Goal: Task Accomplishment & Management: Complete application form

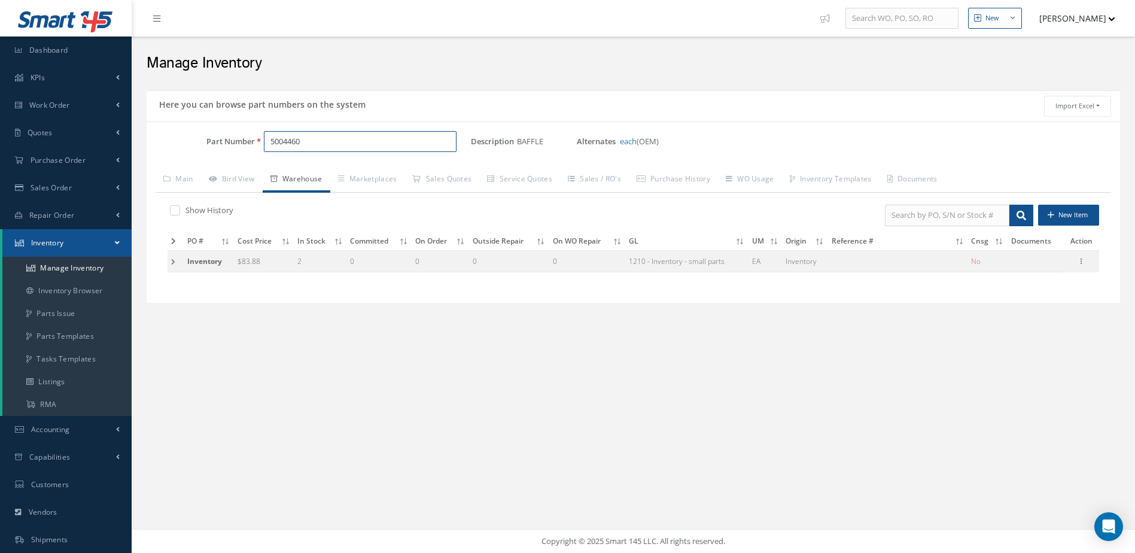
drag, startPoint x: 330, startPoint y: 145, endPoint x: 249, endPoint y: 162, distance: 82.5
click at [249, 162] on div "Part Number 5004460 Description BAFFLE Alternates each (OEM) Based on the selec…" at bounding box center [634, 212] width 974 height 163
click at [310, 170] on span "2602303" at bounding box center [322, 172] width 108 height 13
type input "2602303"
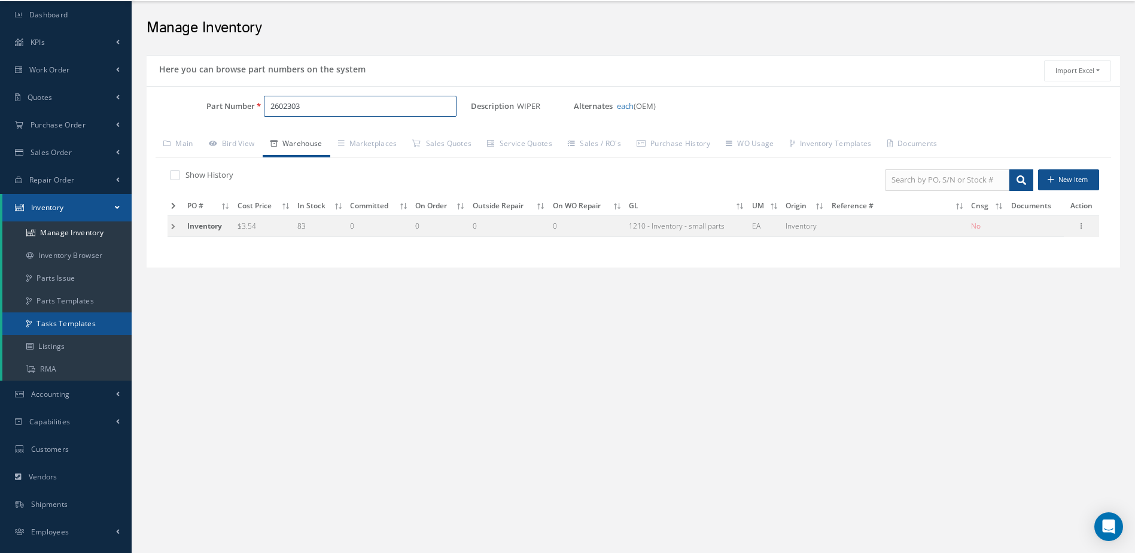
scroll to position [111, 0]
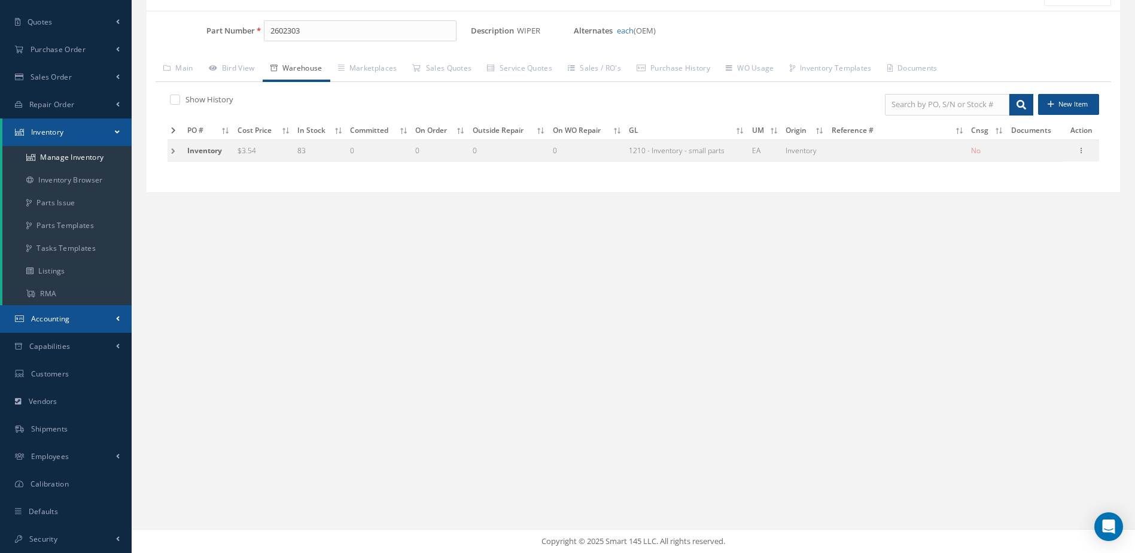
click at [83, 314] on link "Accounting" at bounding box center [66, 319] width 132 height 28
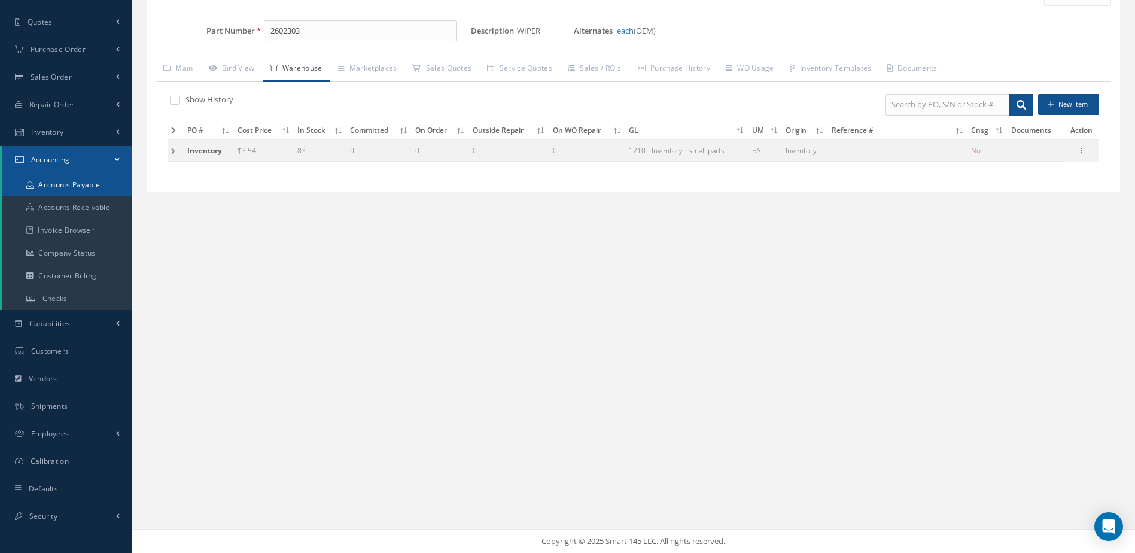
click at [78, 186] on link "Accounts Payable" at bounding box center [66, 185] width 129 height 23
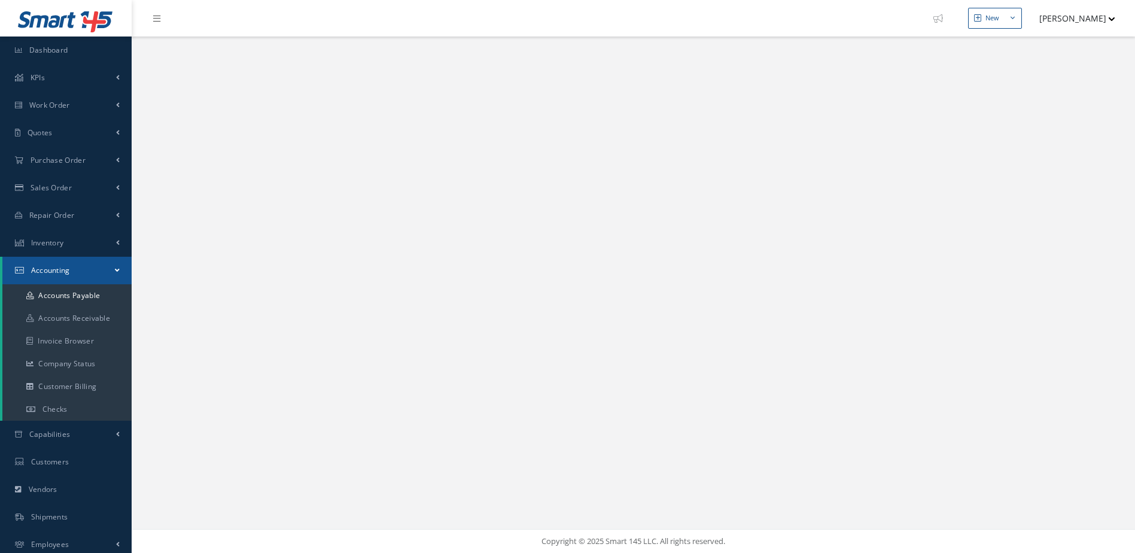
select select "25"
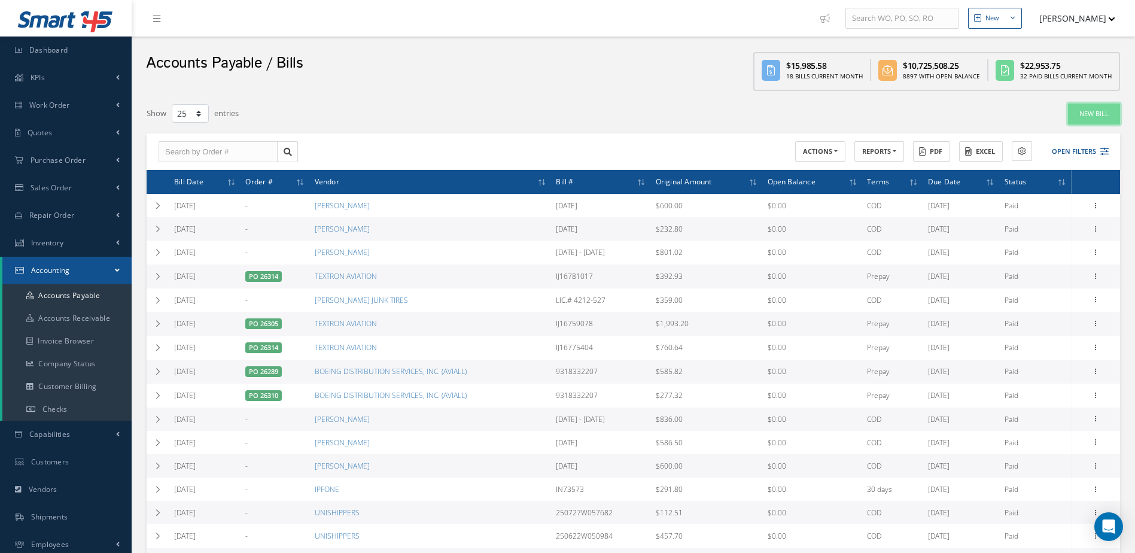
click at [1089, 116] on link "New Bill" at bounding box center [1094, 114] width 52 height 21
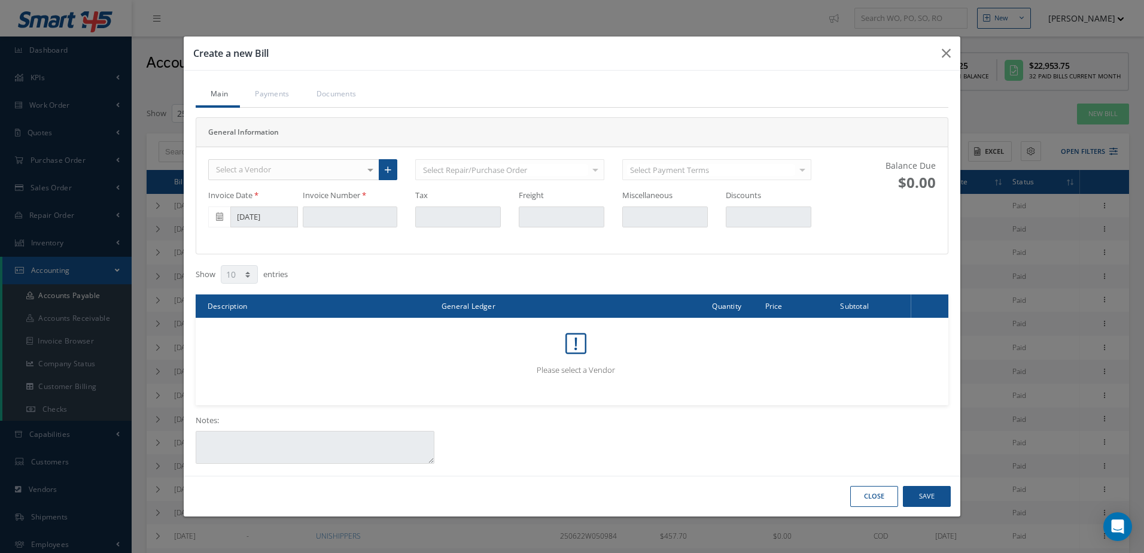
click at [335, 167] on div "Select a Vendor" at bounding box center [293, 170] width 171 height 22
click at [294, 167] on div "Select a Vendor" at bounding box center [293, 170] width 171 height 22
type input "sandra"
click at [295, 188] on span "SANDRA P. KAYAL C.P.A." at bounding box center [257, 190] width 82 height 11
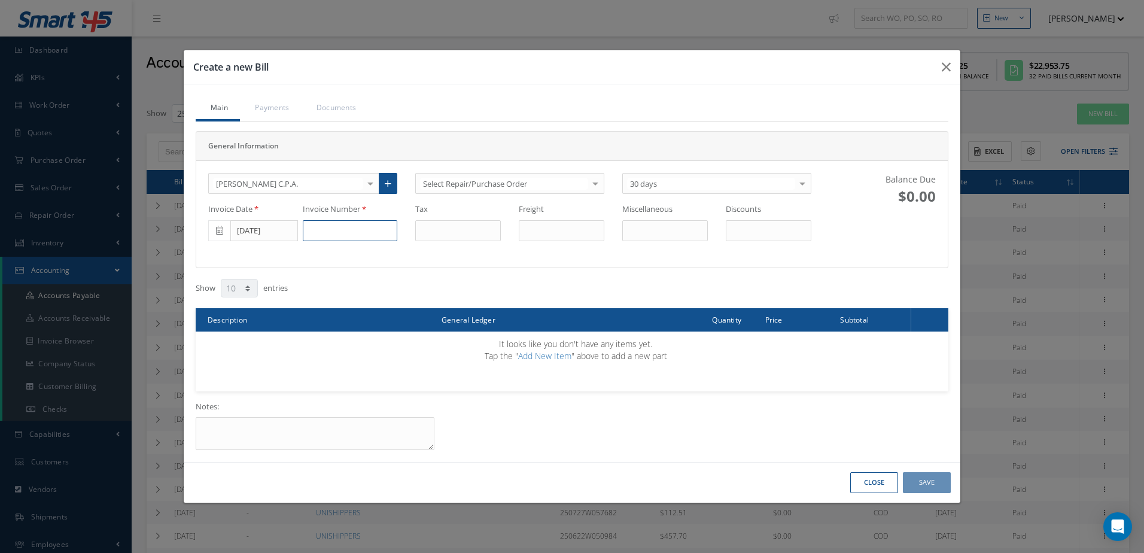
click at [378, 228] on input at bounding box center [350, 231] width 95 height 22
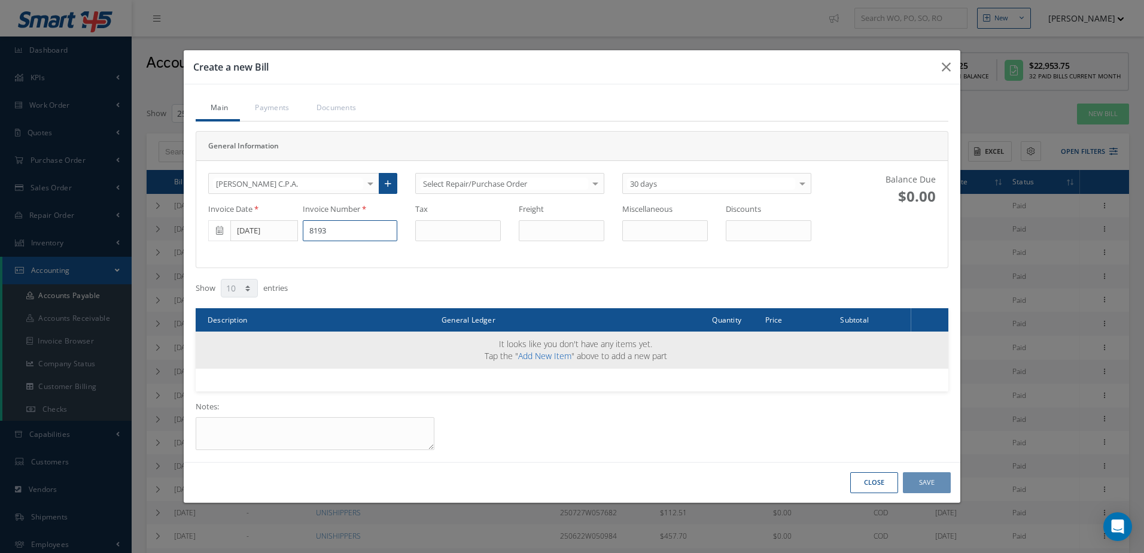
type input "8193"
click at [549, 357] on link "Add New Item" at bounding box center [544, 355] width 53 height 11
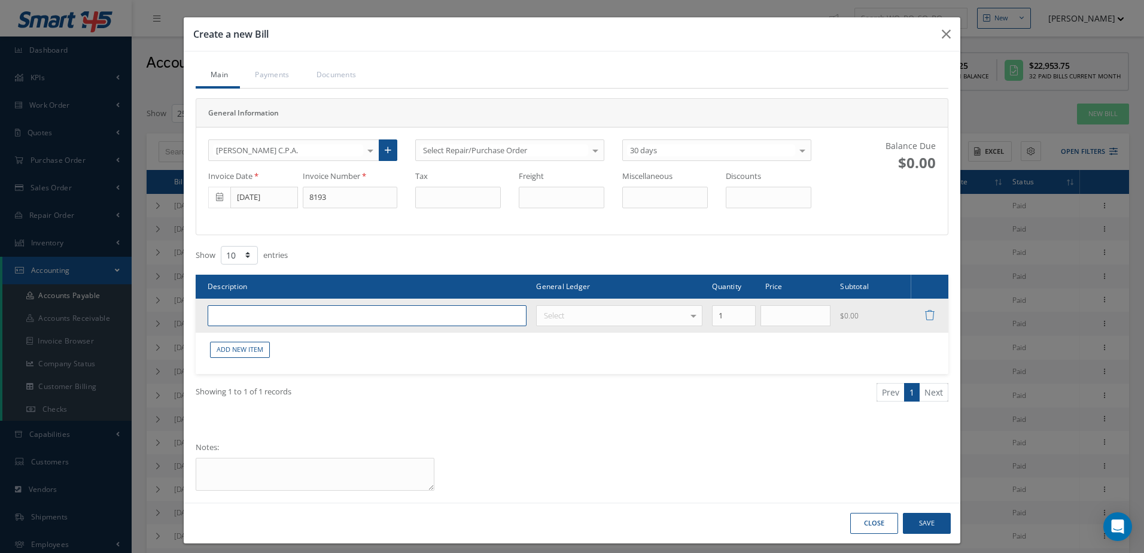
click at [335, 314] on input "text" at bounding box center [367, 316] width 319 height 22
type input "c"
type input "CLERO ENTERPRISES, INC. 9/23/2024 TO JULY 23, 2025"
click at [687, 318] on div at bounding box center [693, 316] width 17 height 20
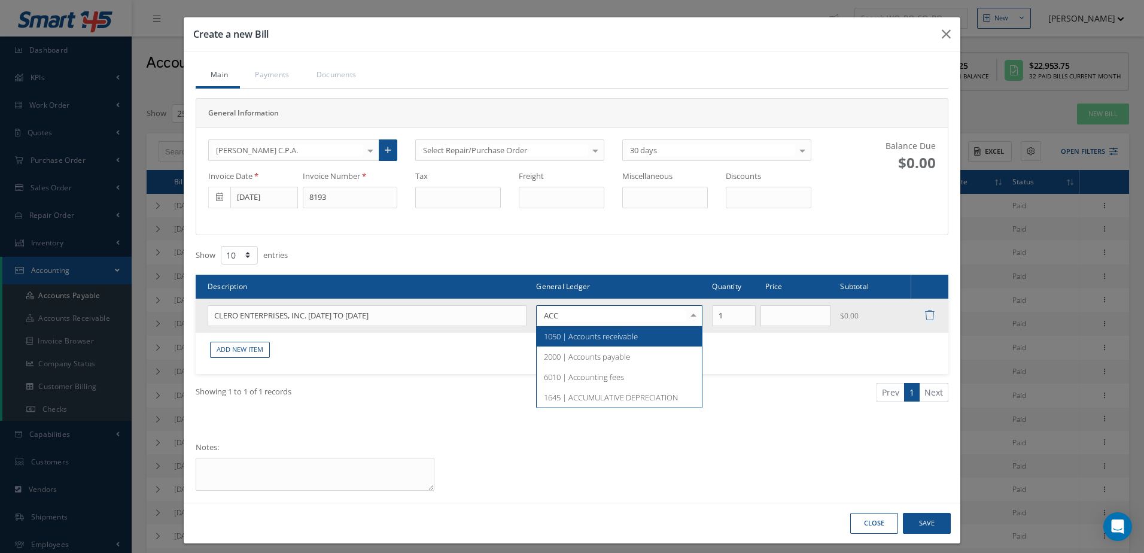
type input "ACCO"
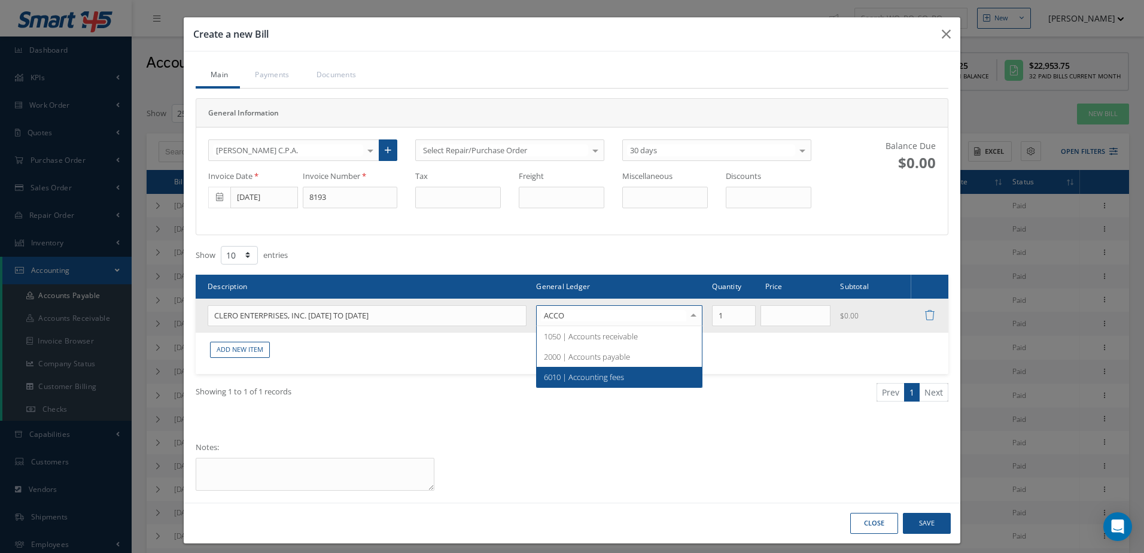
click at [633, 379] on span "6010 | Accounting fees" at bounding box center [619, 377] width 165 height 20
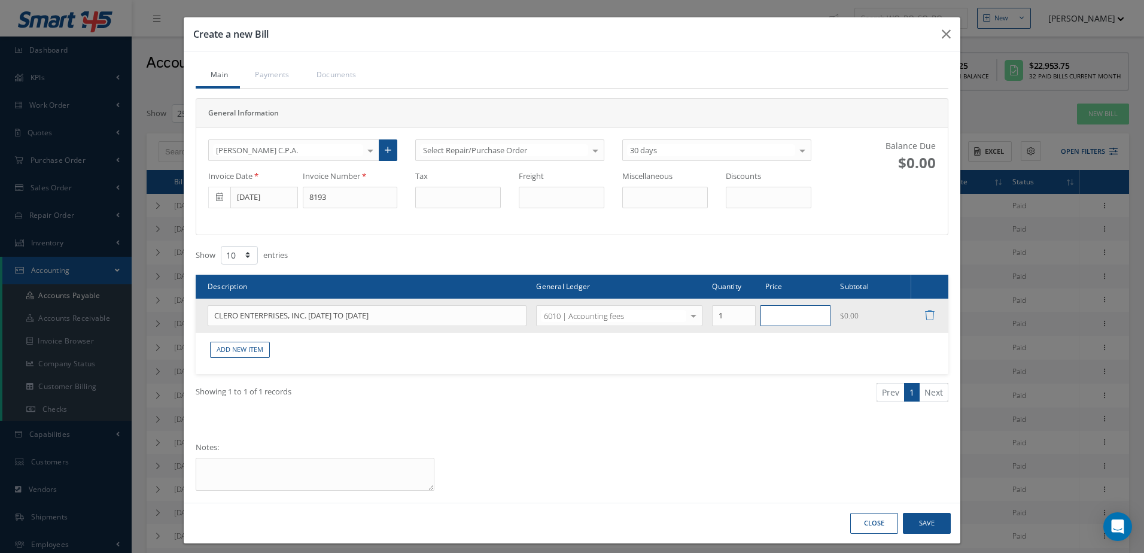
click at [779, 326] on input "text" at bounding box center [796, 316] width 71 height 22
type input "9917"
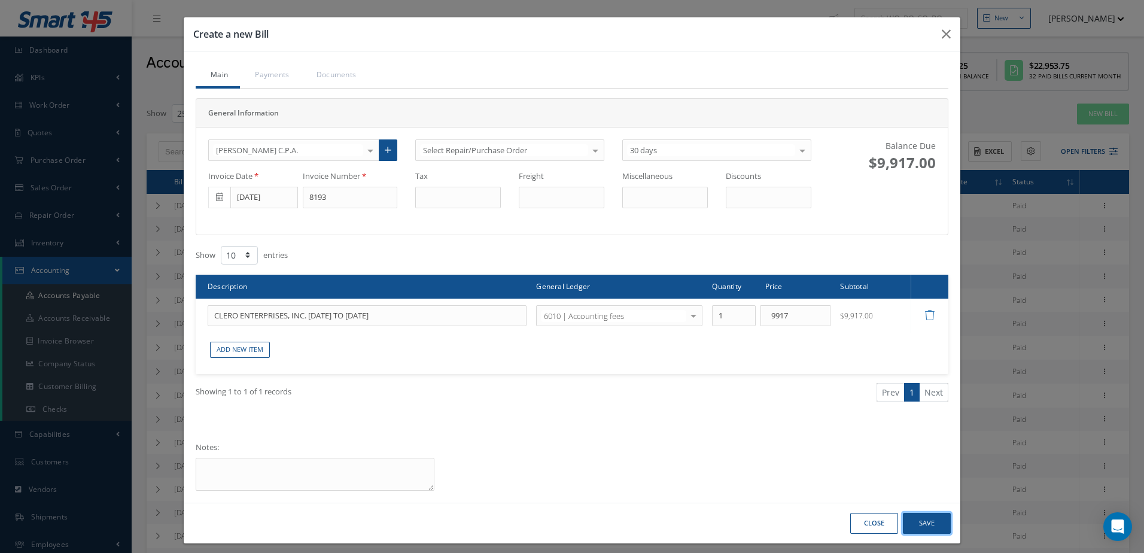
click at [917, 520] on button "Save" at bounding box center [927, 523] width 48 height 21
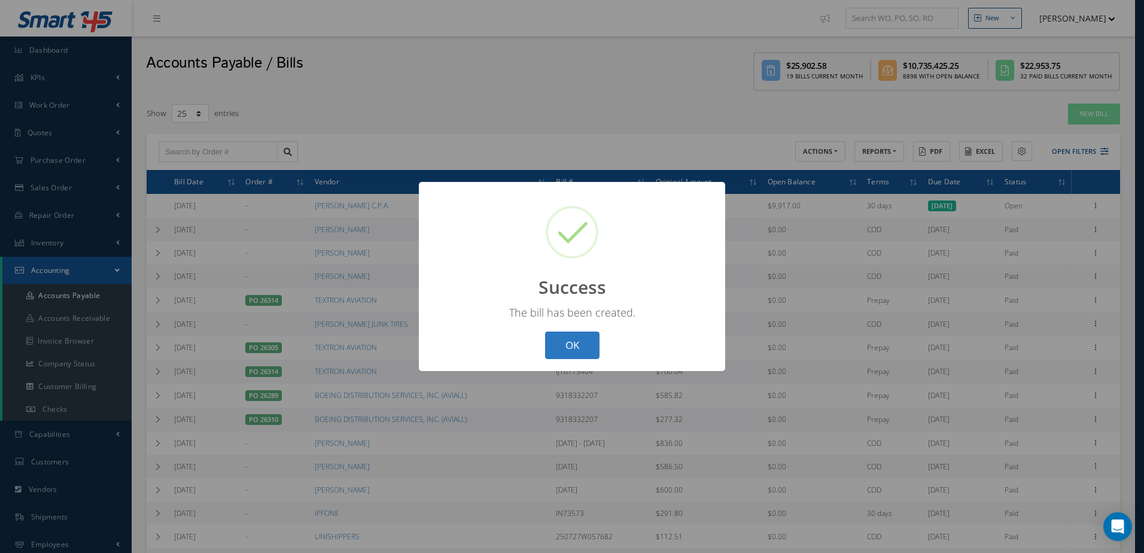
click at [585, 353] on button "OK" at bounding box center [572, 346] width 54 height 28
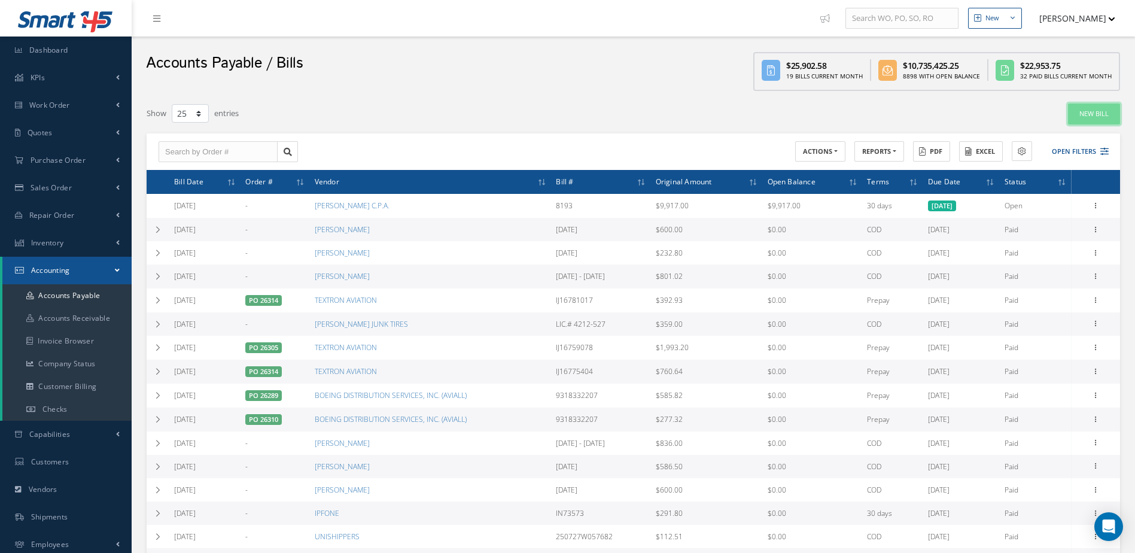
click at [1086, 111] on link "New Bill" at bounding box center [1094, 114] width 52 height 21
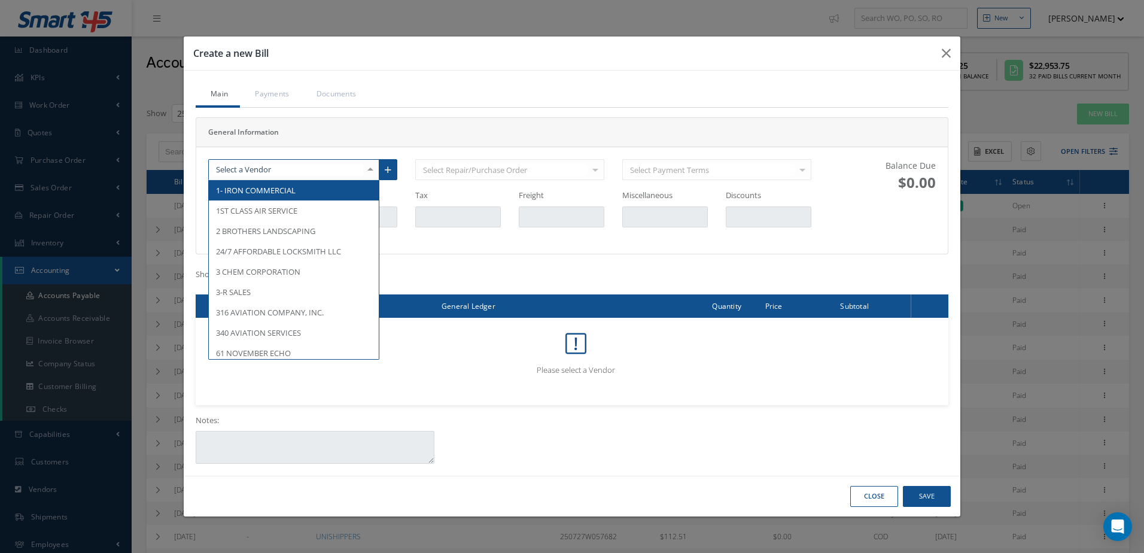
click at [311, 162] on div at bounding box center [293, 170] width 171 height 22
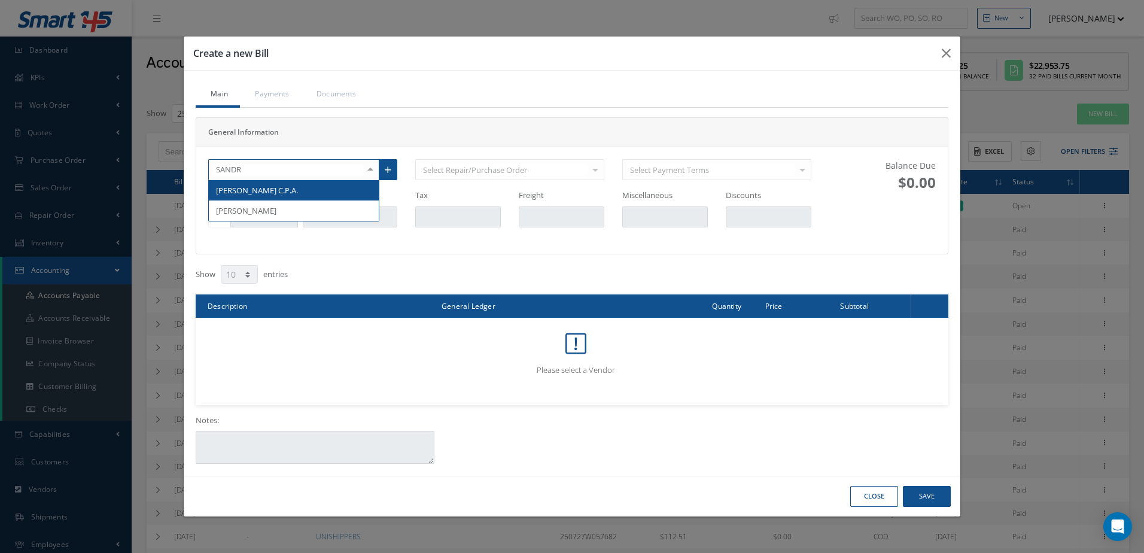
type input "SANDRA"
click at [309, 193] on span "SANDRA P. KAYAL C.P.A." at bounding box center [294, 190] width 170 height 20
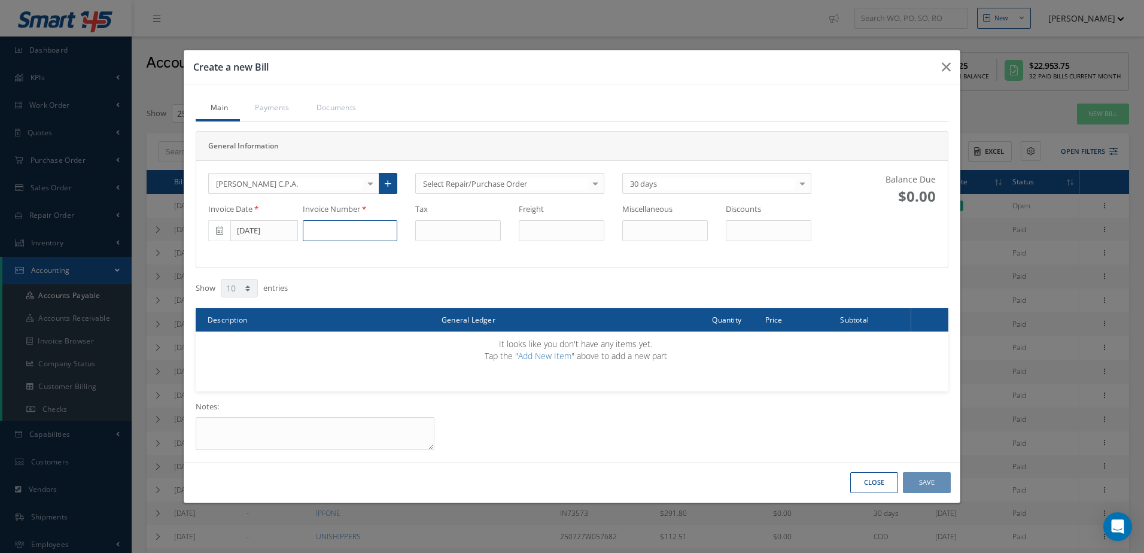
click at [378, 223] on input at bounding box center [350, 231] width 95 height 22
type input "J"
type input "8194"
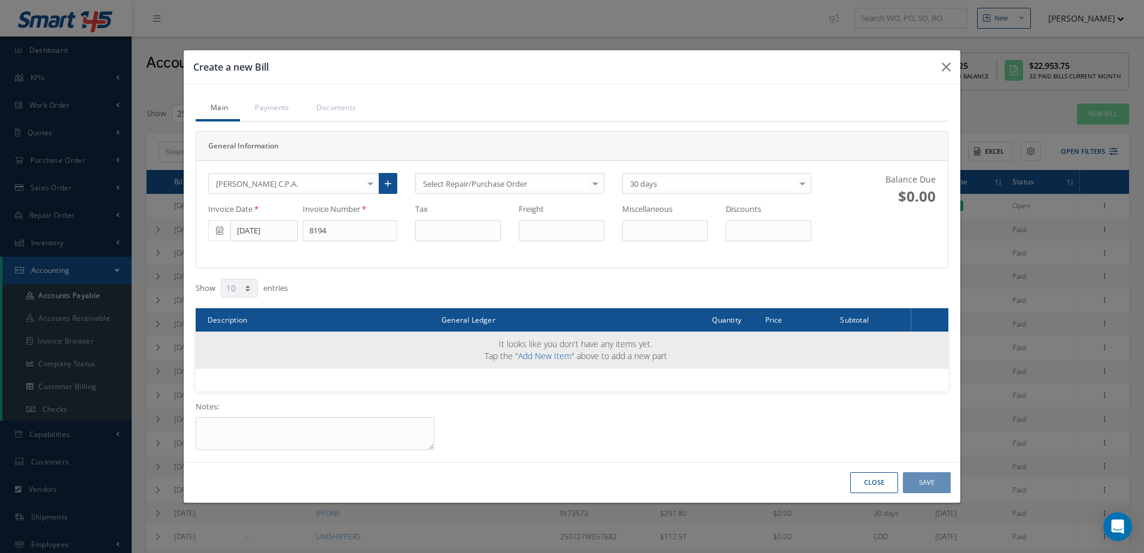
click at [535, 349] on span "It looks like you don't have any items yet. Tap the " Add New Item " above to a…" at bounding box center [576, 349] width 183 height 23
click at [540, 359] on link "Add New Item" at bounding box center [544, 355] width 53 height 11
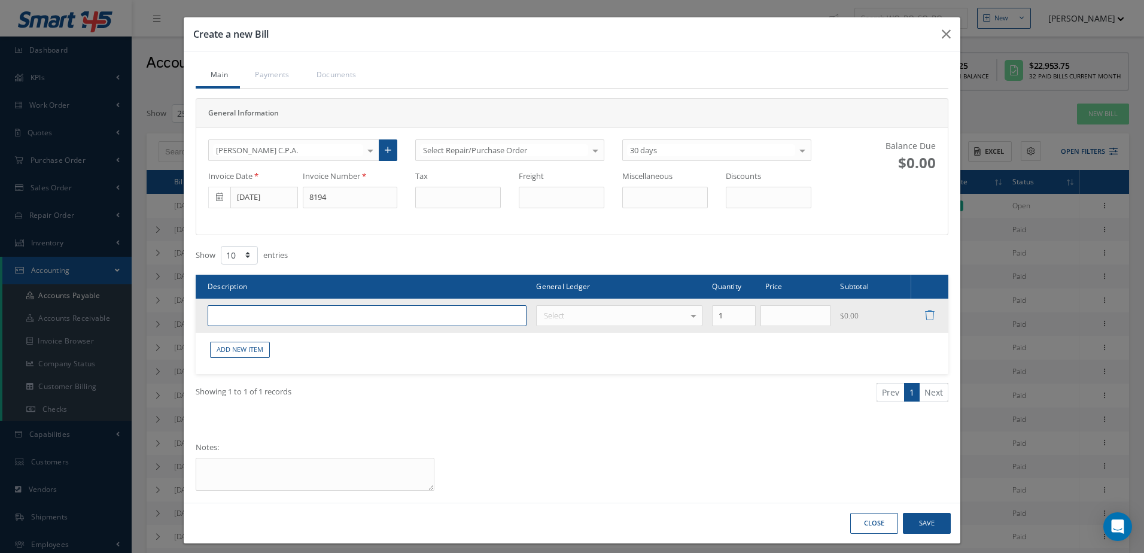
click at [304, 321] on input "text" at bounding box center [367, 316] width 319 height 22
type input "JORGE & JORDAN LLC 9/232/2024 TO 7/23/2025"
click at [689, 315] on div at bounding box center [693, 316] width 17 height 20
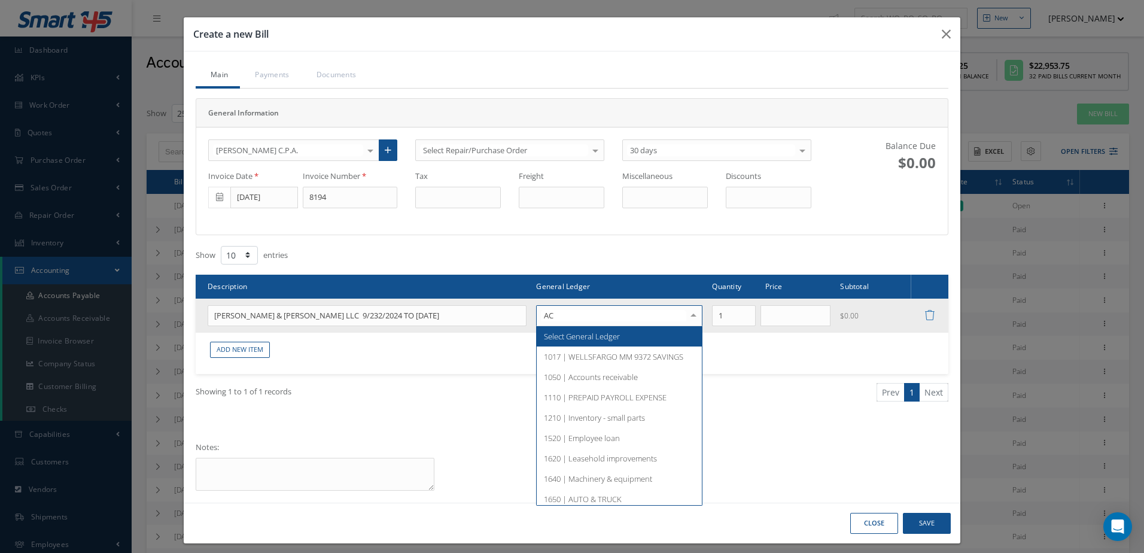
type input "ACC"
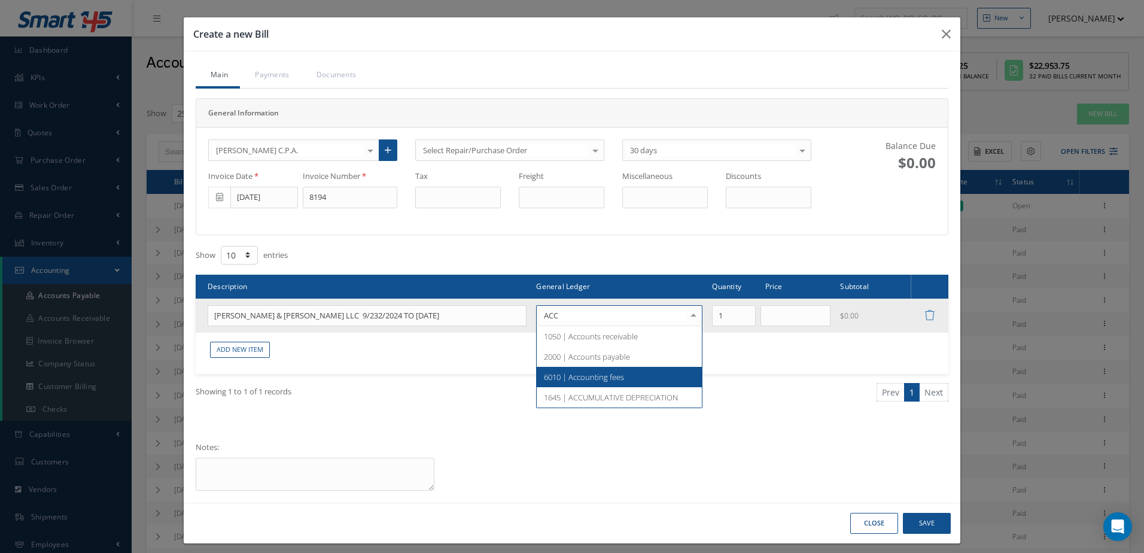
click at [631, 374] on span "6010 | Accounting fees" at bounding box center [619, 377] width 165 height 20
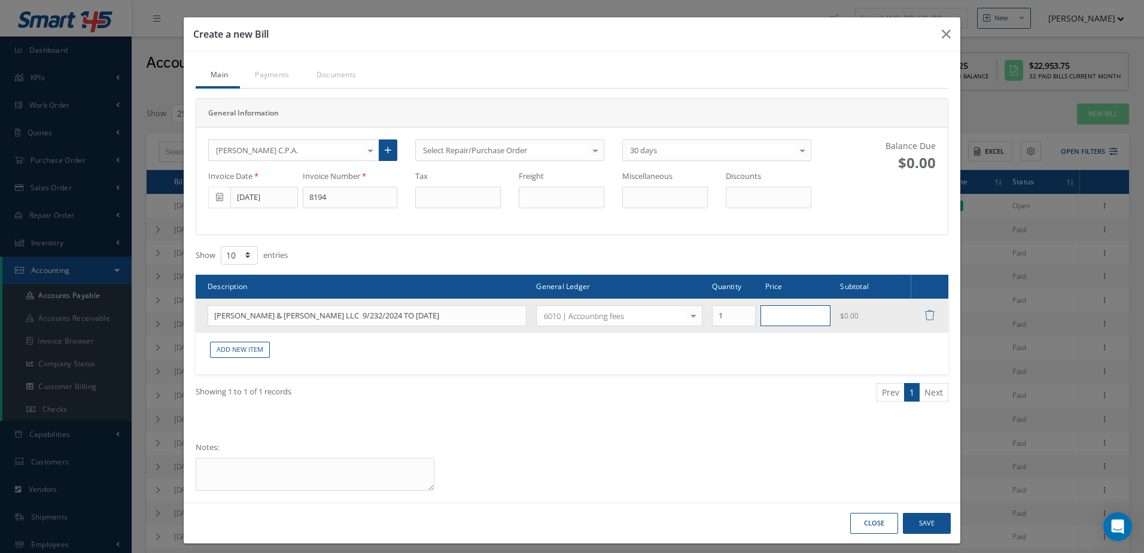
click at [775, 326] on input "text" at bounding box center [796, 316] width 71 height 22
type input "890"
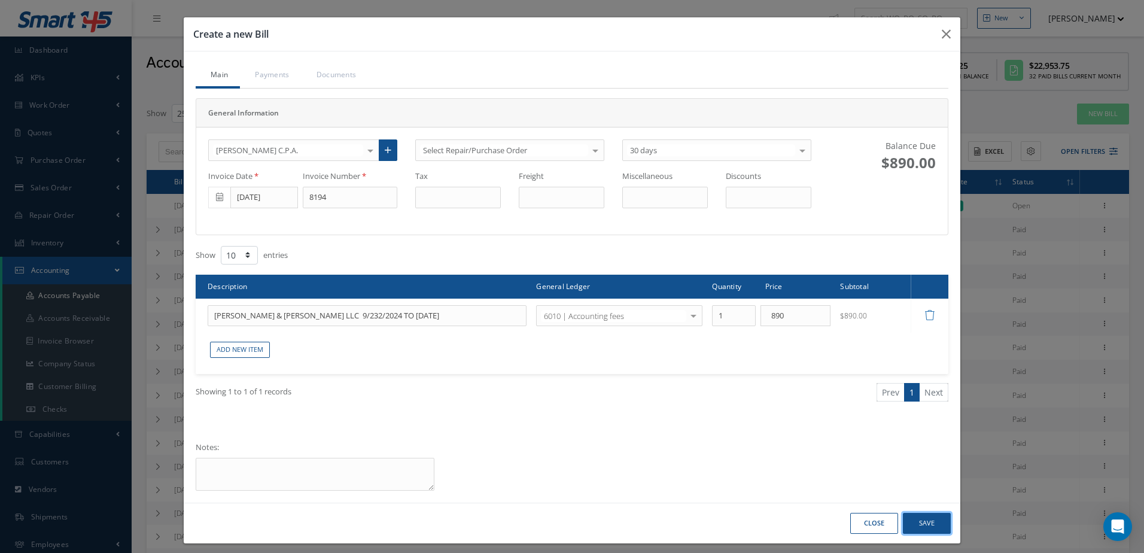
click at [931, 517] on button "Save" at bounding box center [927, 523] width 48 height 21
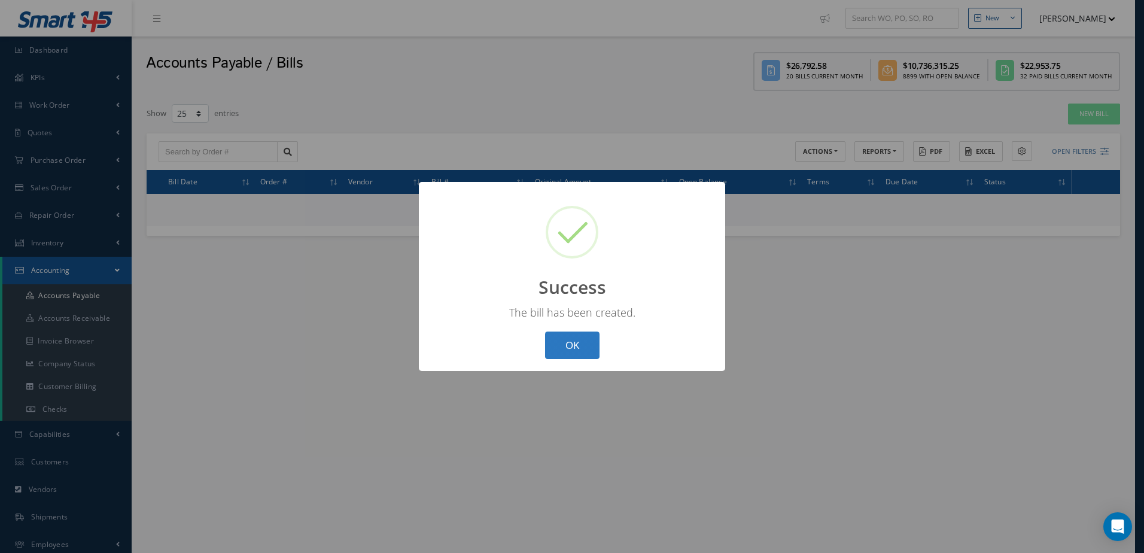
click at [576, 343] on button "OK" at bounding box center [572, 346] width 54 height 28
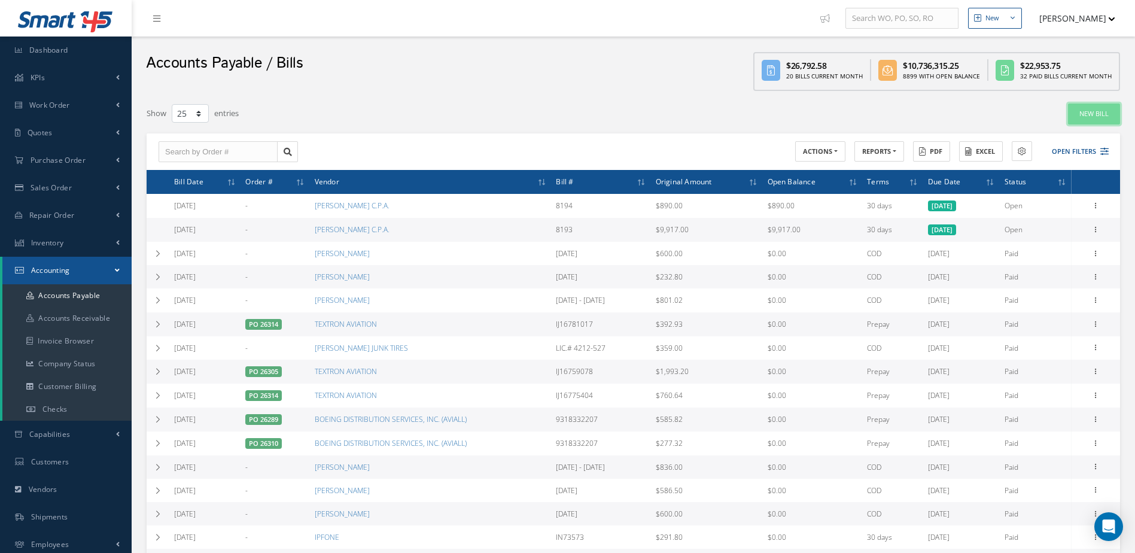
click at [1111, 116] on link "New Bill" at bounding box center [1094, 114] width 52 height 21
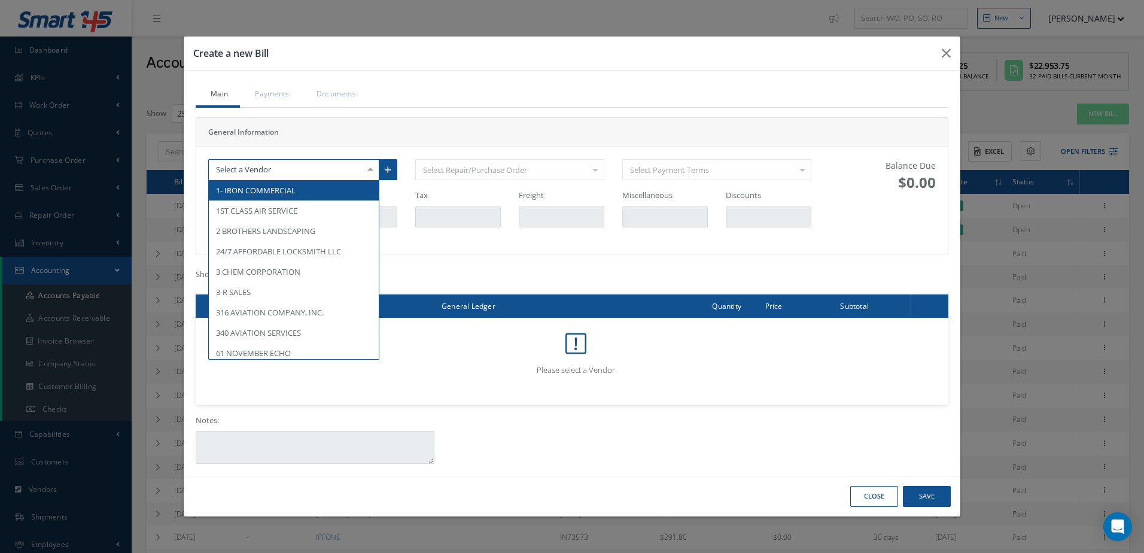
click at [294, 170] on div at bounding box center [293, 170] width 171 height 22
type input "SANDR"
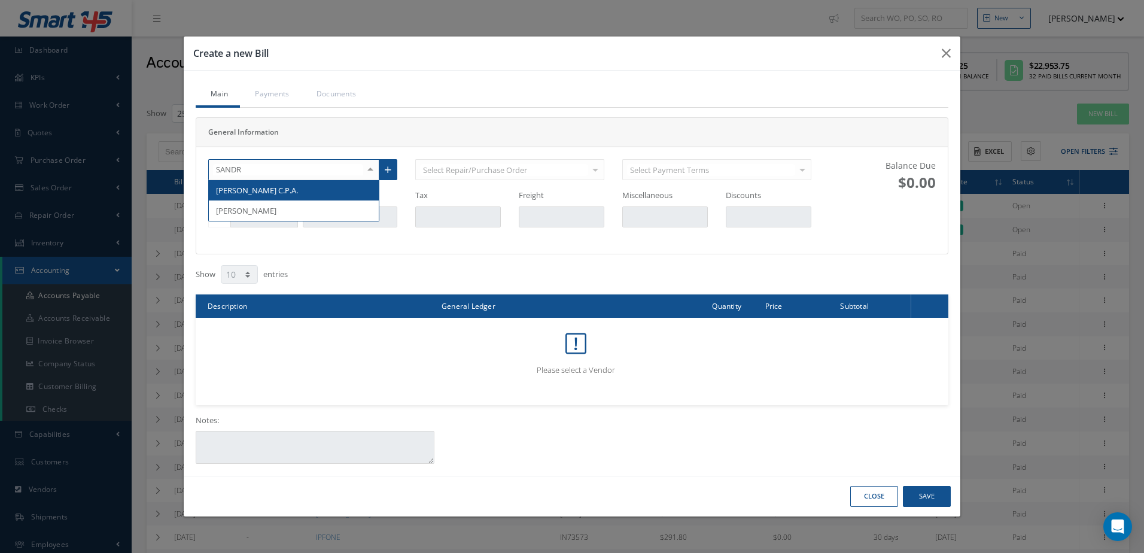
click at [296, 186] on span "SANDRA P. KAYAL C.P.A." at bounding box center [257, 190] width 82 height 11
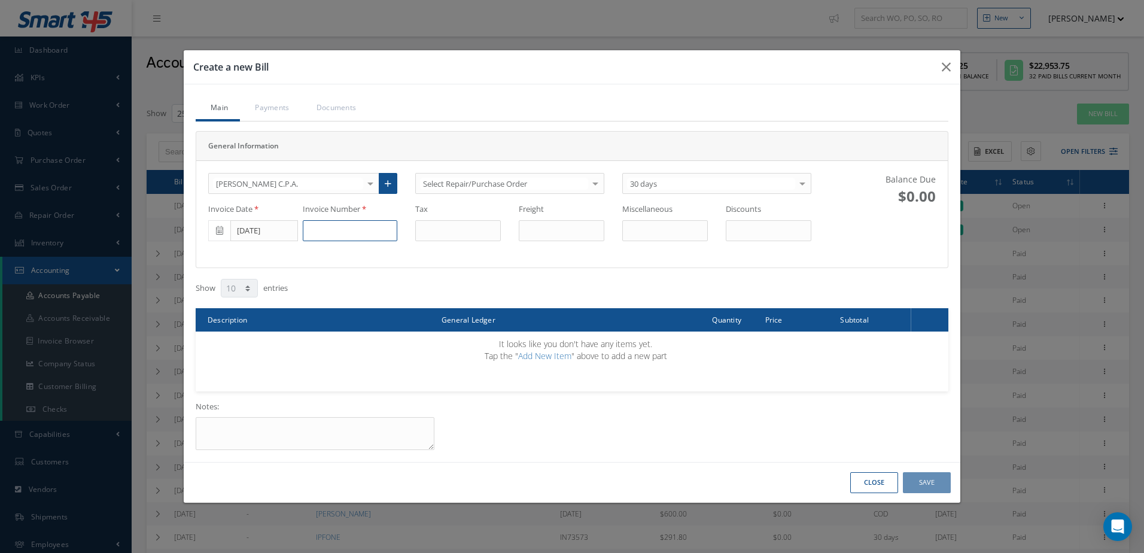
click at [353, 237] on input at bounding box center [350, 231] width 95 height 22
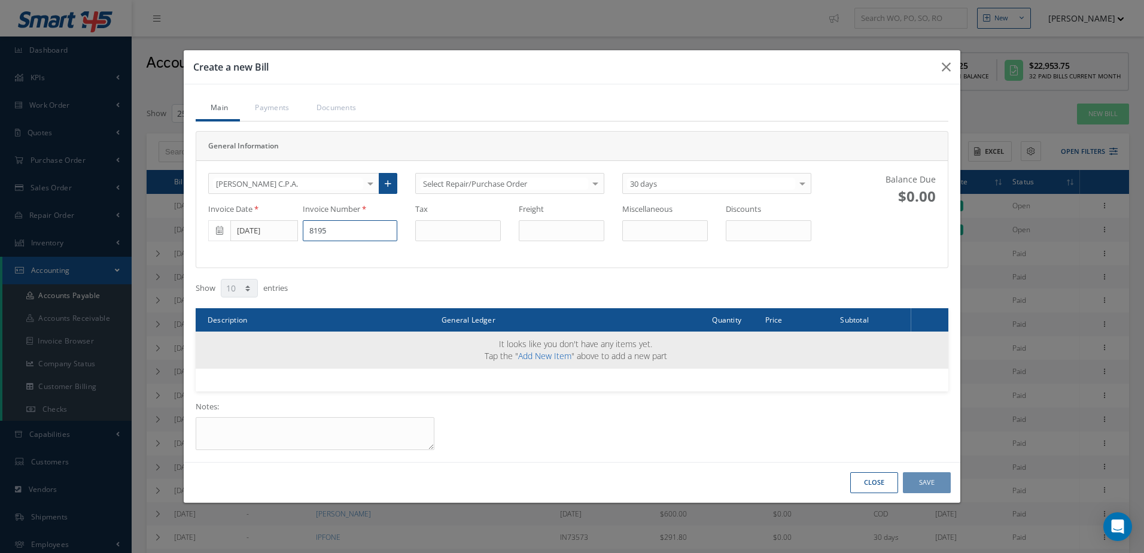
type input "8195"
click at [556, 359] on link "Add New Item" at bounding box center [544, 355] width 53 height 11
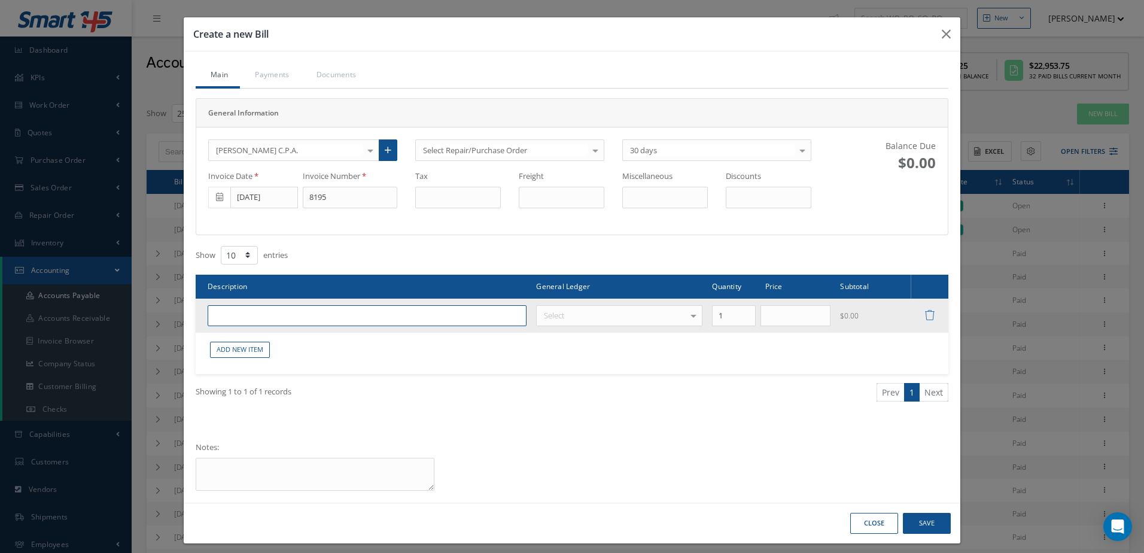
click at [289, 313] on input "text" at bounding box center [367, 316] width 319 height 22
type input "JORGE CLERO 2024 1040 IND. TAX RETURN 2025 TAX ESTIMATE"
click at [608, 317] on div "Select" at bounding box center [619, 315] width 166 height 21
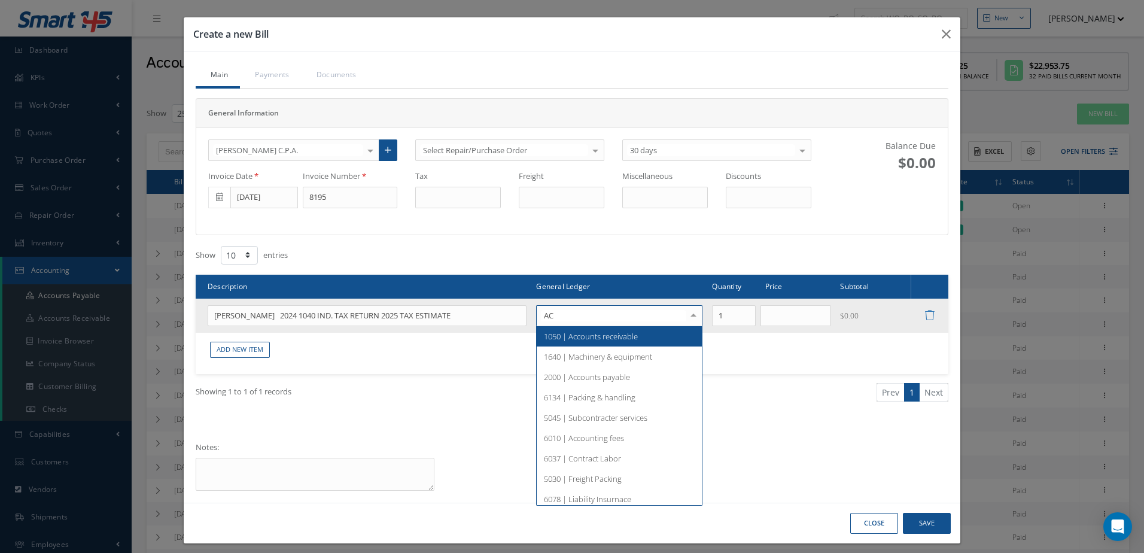
type input "ACC"
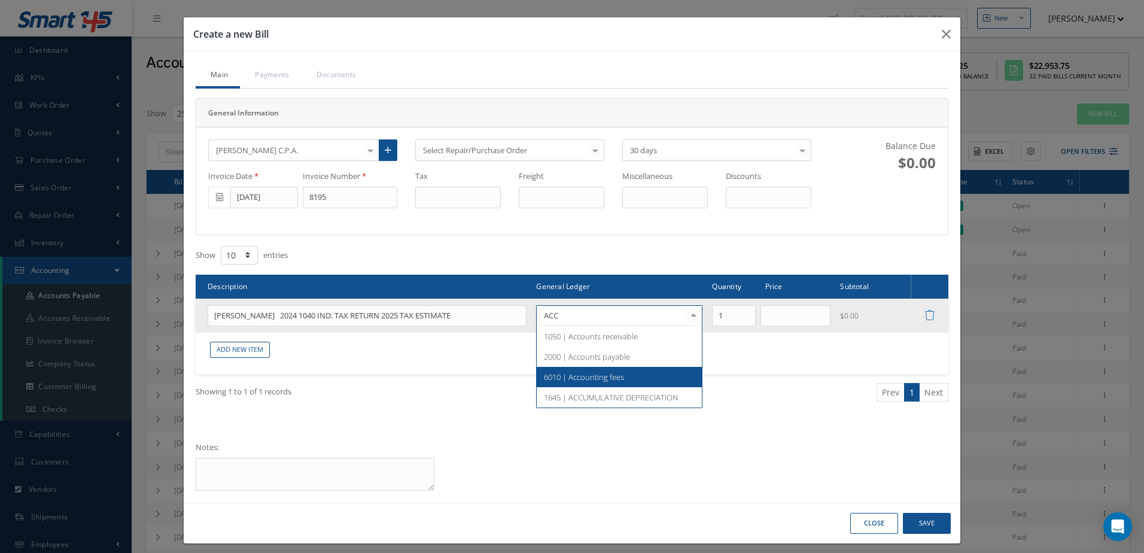
click at [609, 379] on span "6010 | Accounting fees" at bounding box center [584, 377] width 80 height 11
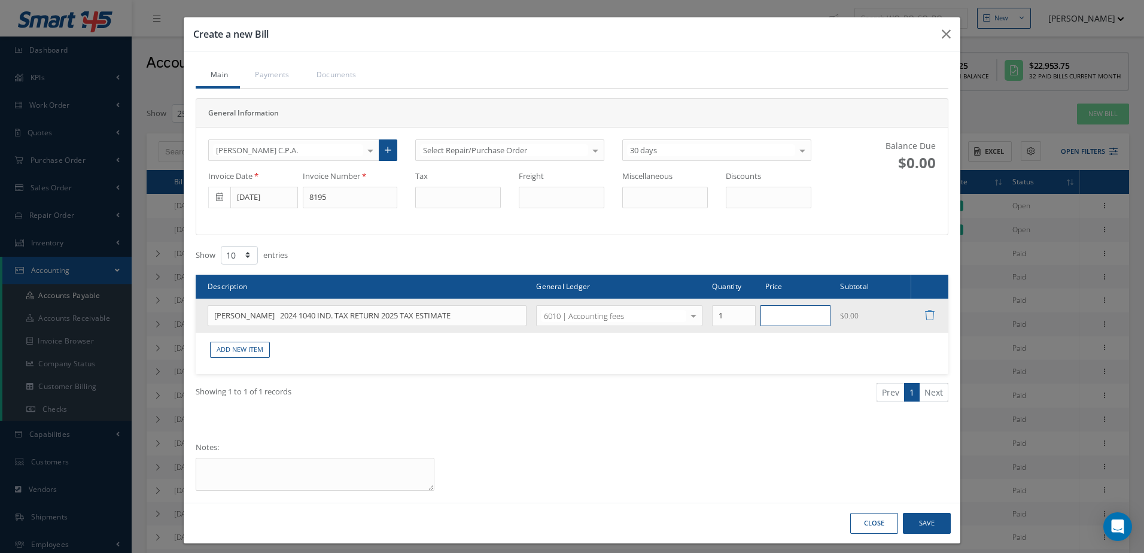
click at [794, 322] on input "text" at bounding box center [796, 316] width 71 height 22
type input "1163"
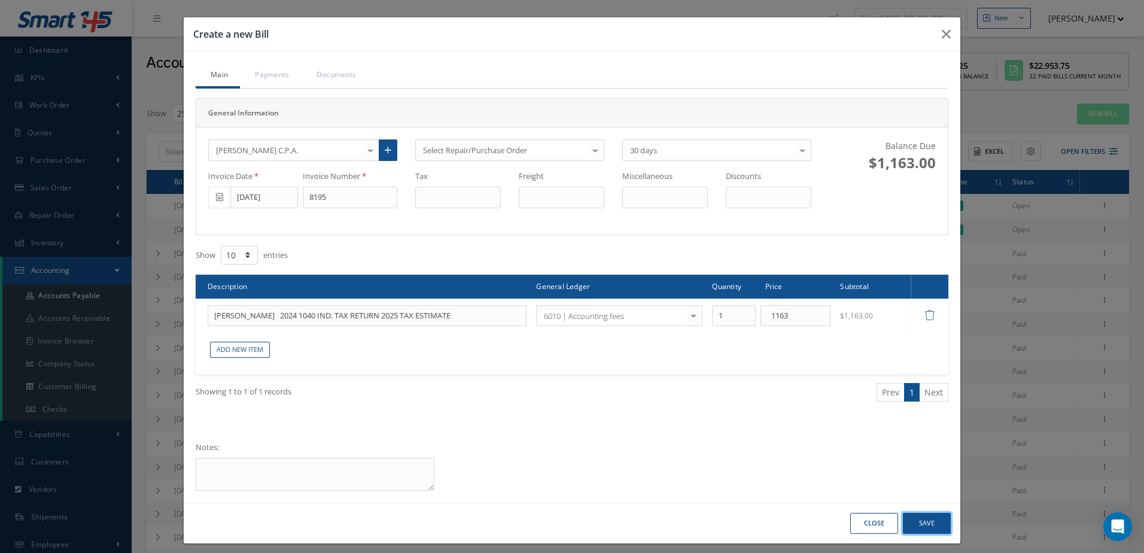
click at [921, 527] on button "Save" at bounding box center [927, 523] width 48 height 21
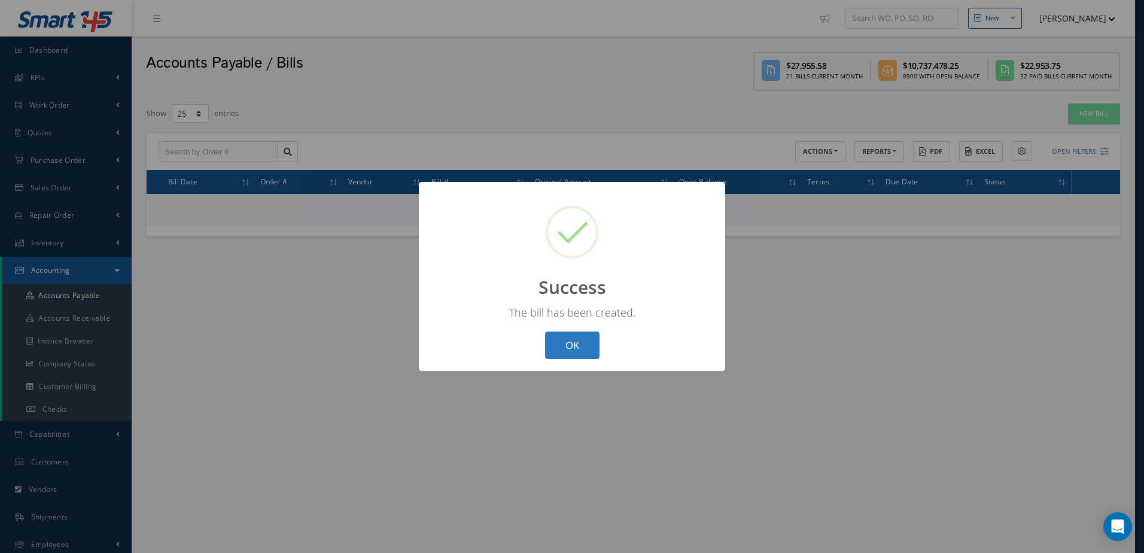
click at [583, 345] on button "OK" at bounding box center [572, 346] width 54 height 28
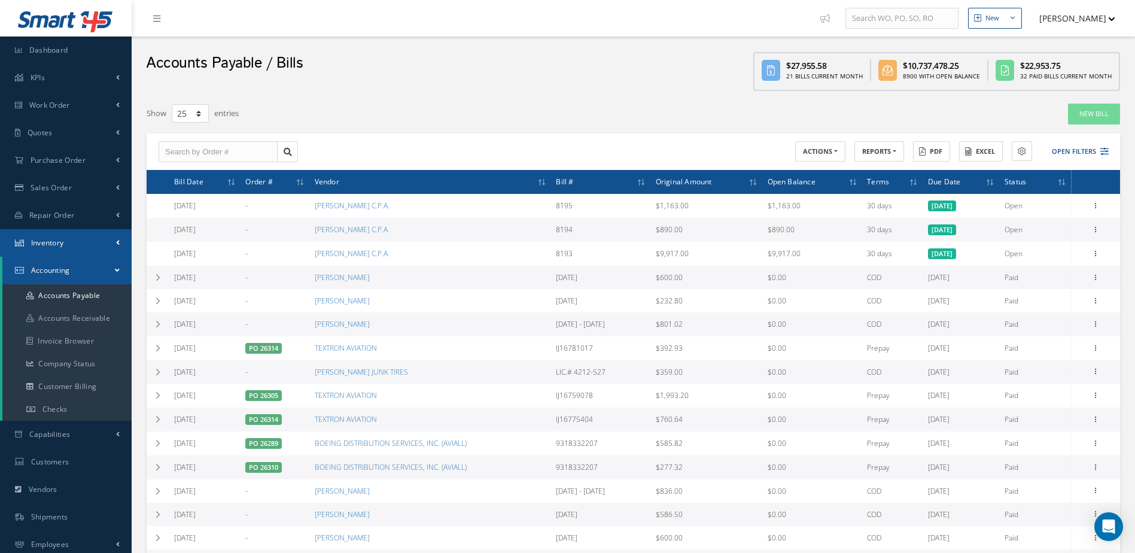
click at [82, 238] on link "Inventory" at bounding box center [66, 243] width 132 height 28
click at [81, 269] on link "Manage Inventory" at bounding box center [66, 268] width 129 height 23
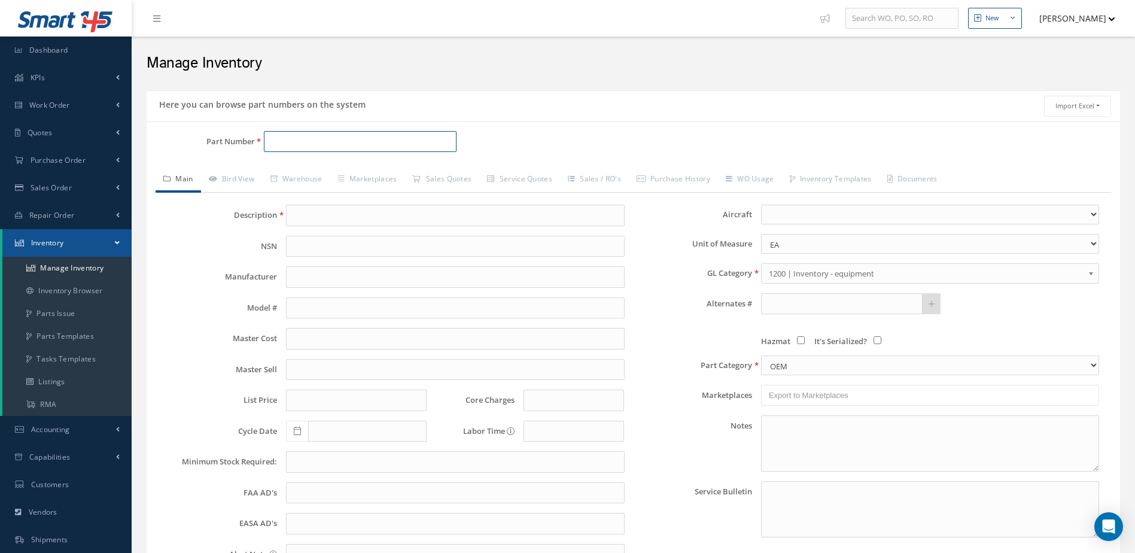
click at [319, 138] on input "Part Number" at bounding box center [360, 142] width 193 height 22
type input "2613109"
click at [324, 169] on span "2613109" at bounding box center [322, 172] width 108 height 13
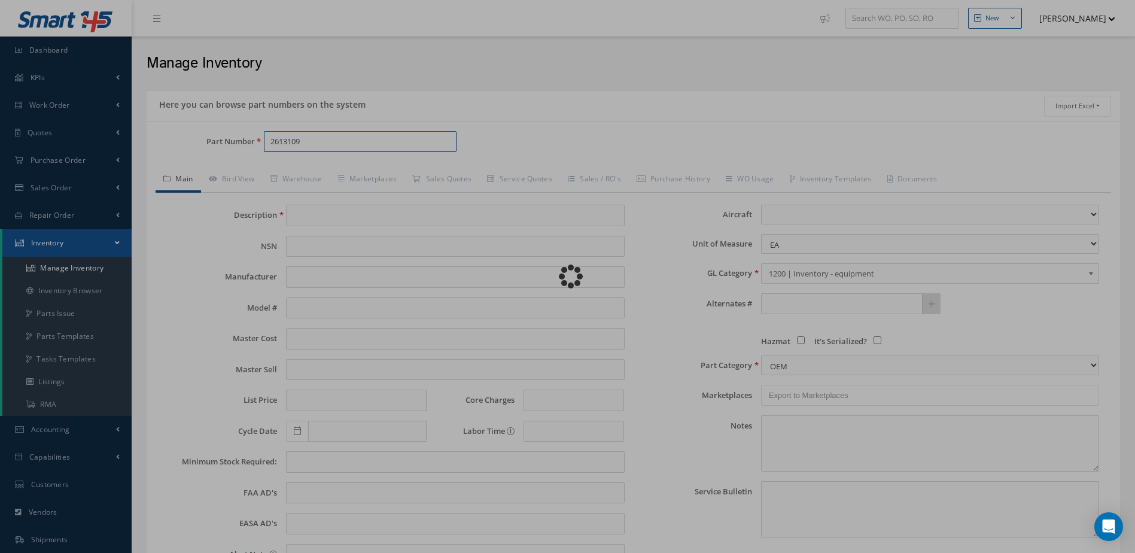
type input "BOLT"
type input "0.00"
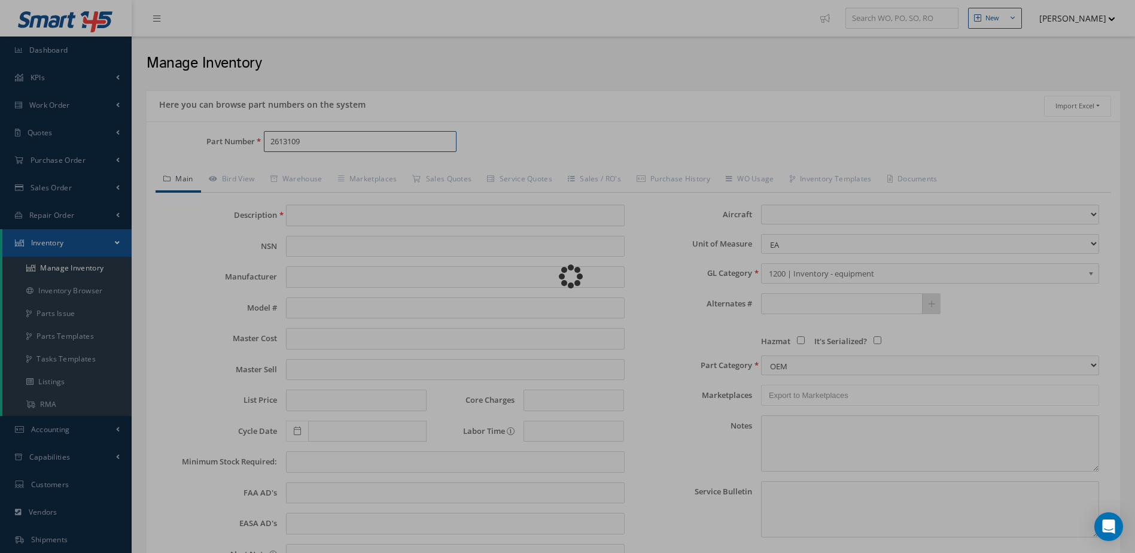
select select
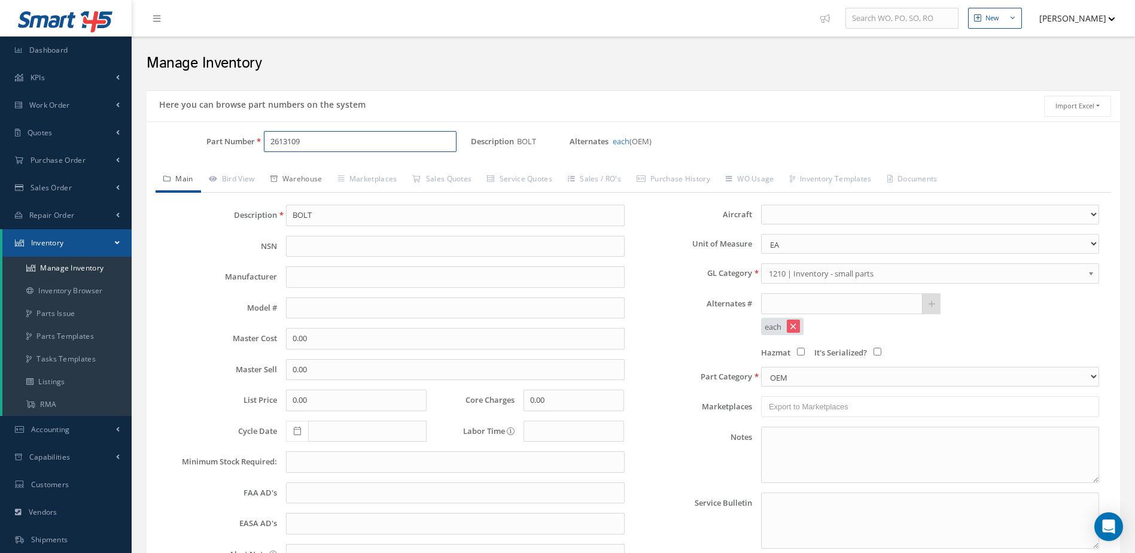
type input "2613109"
click at [306, 178] on link "Warehouse" at bounding box center [297, 180] width 68 height 25
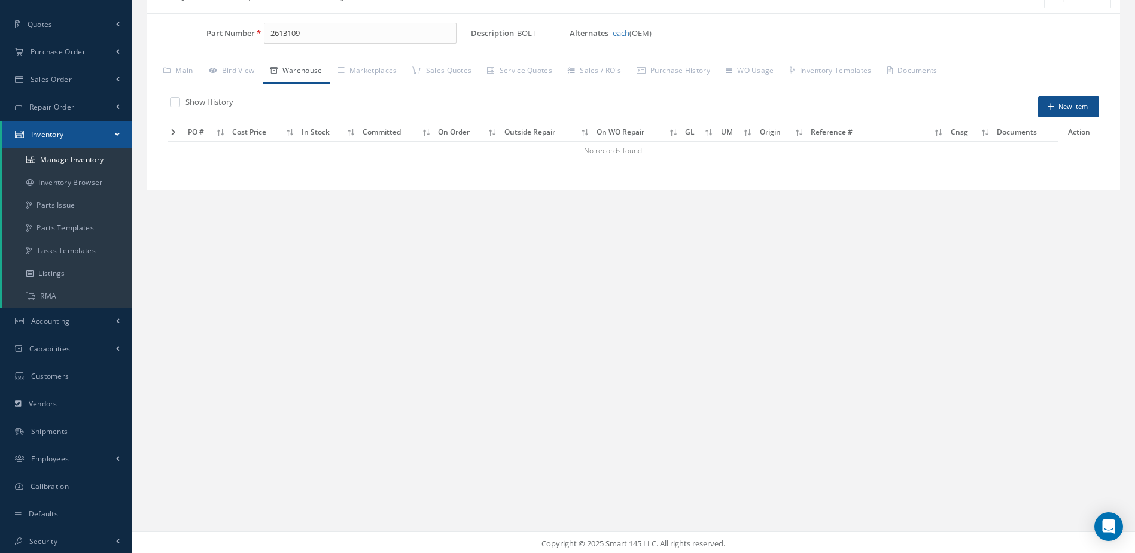
scroll to position [111, 0]
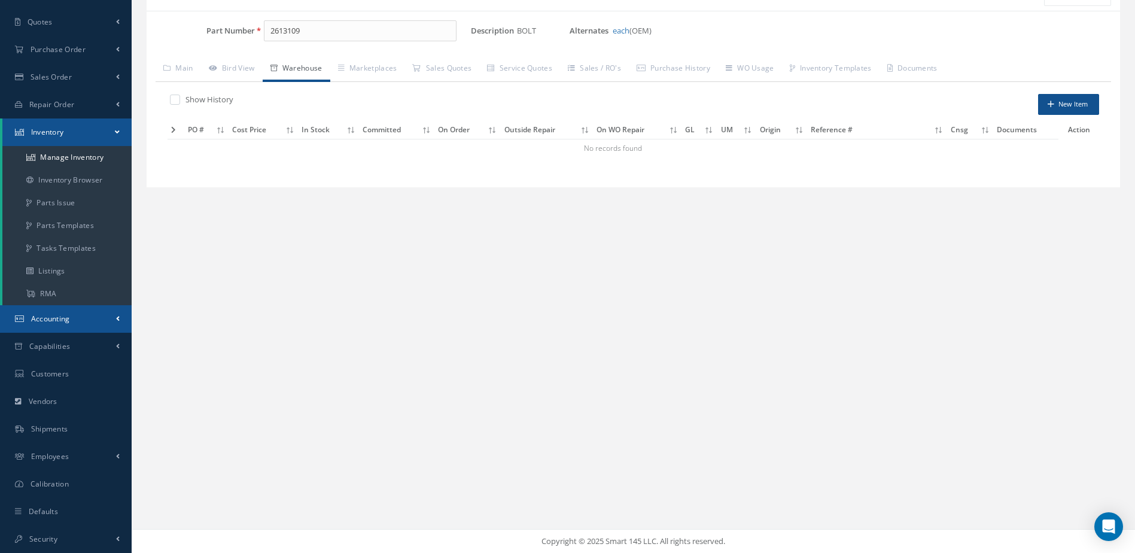
click at [47, 317] on span "Accounting" at bounding box center [50, 319] width 39 height 10
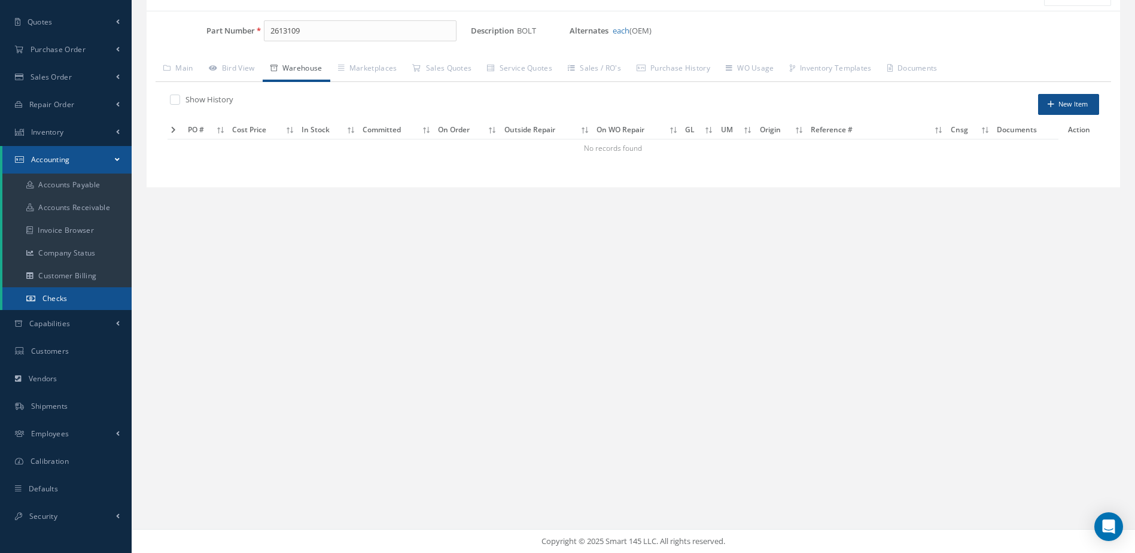
click at [75, 295] on link "Checks" at bounding box center [66, 298] width 129 height 23
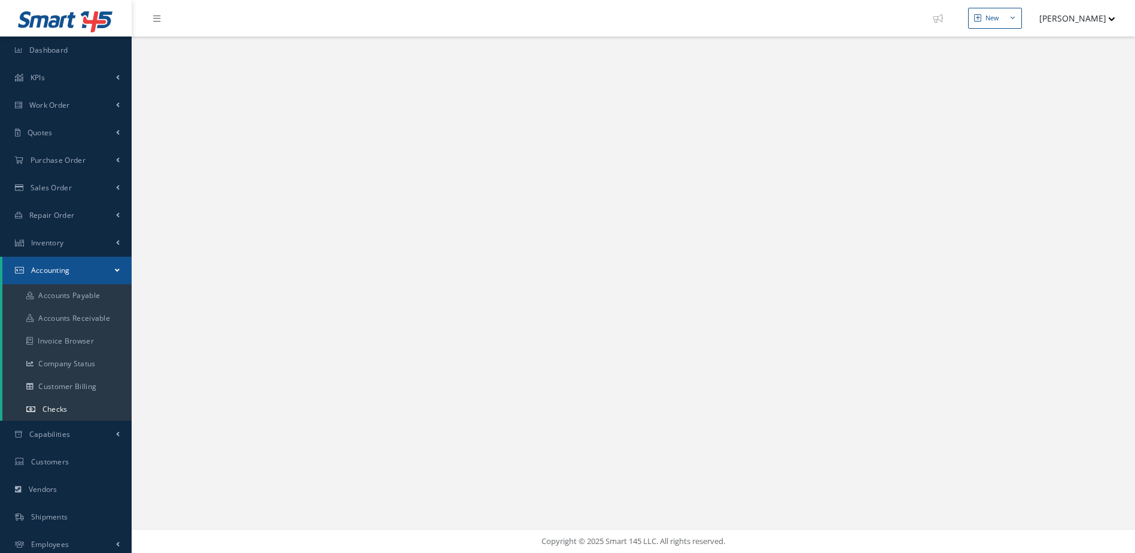
select select "25"
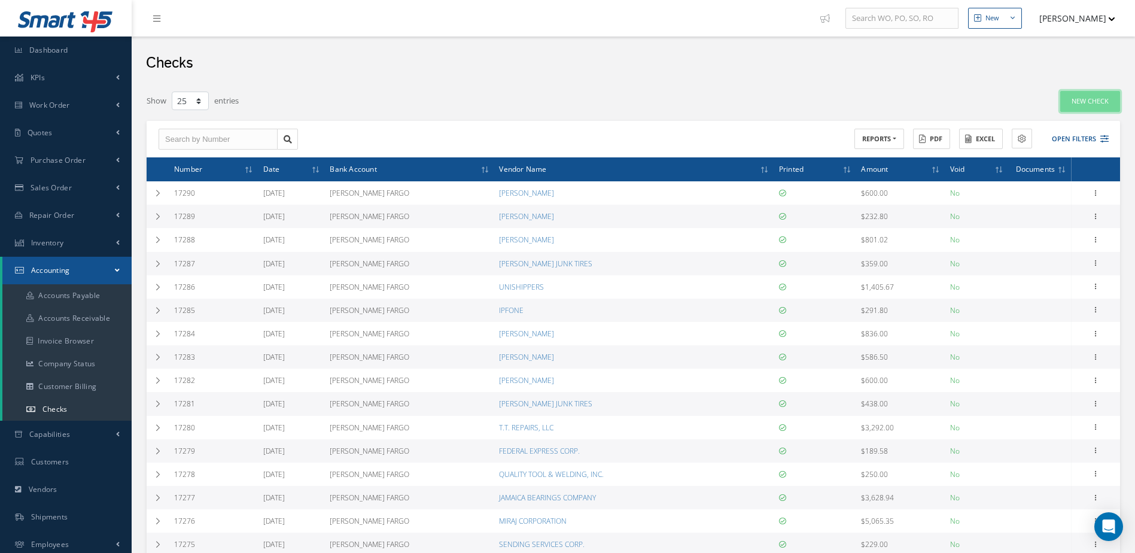
click at [1095, 99] on link "New Check" at bounding box center [1091, 101] width 60 height 21
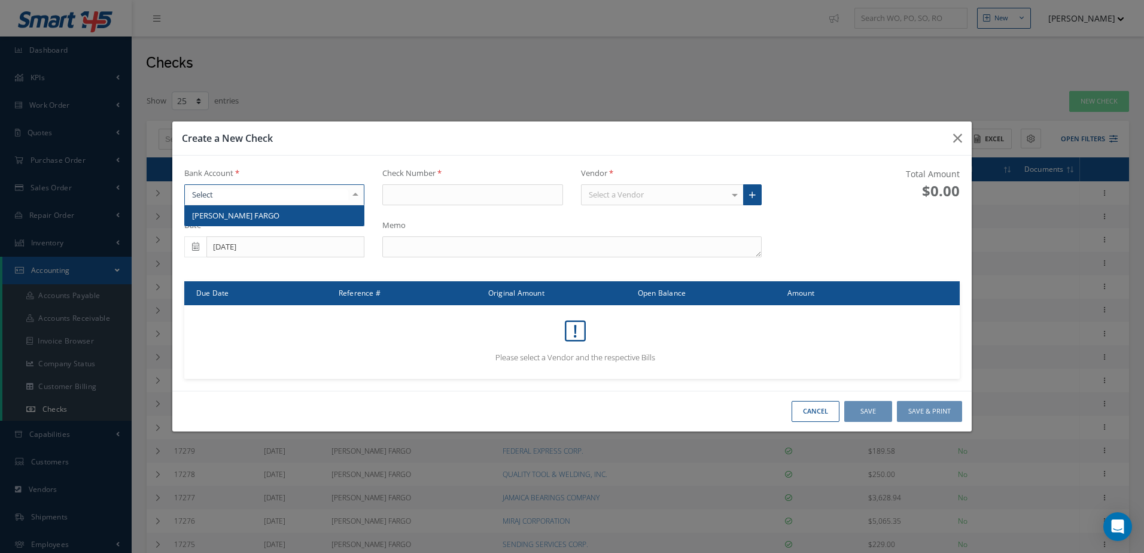
click at [332, 195] on div at bounding box center [274, 195] width 181 height 22
click at [327, 213] on span "WELLS FARGO" at bounding box center [275, 215] width 180 height 20
type input "17291"
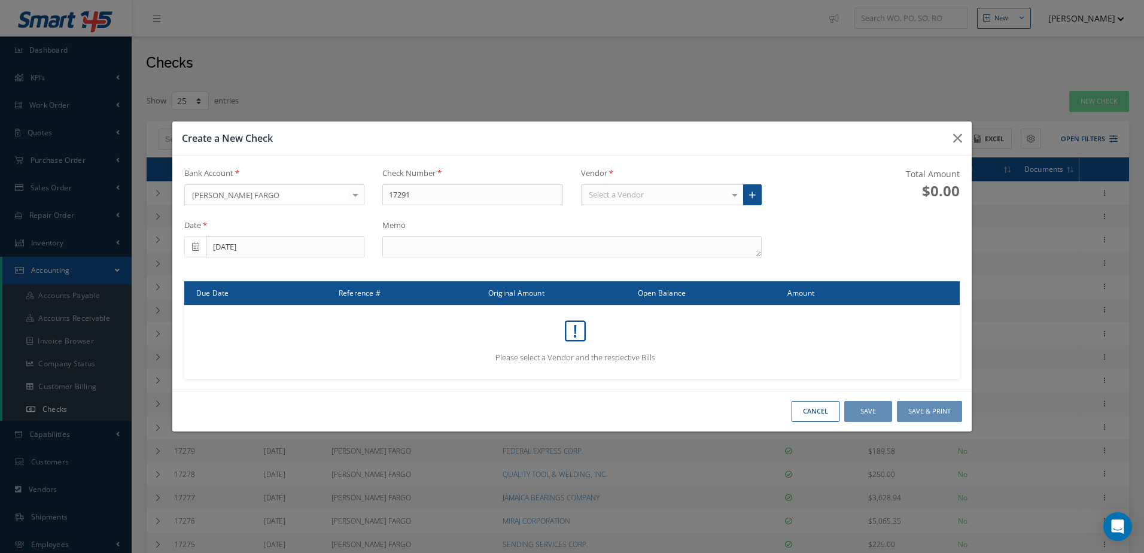
click at [655, 193] on div "Select a Vendor" at bounding box center [662, 195] width 163 height 22
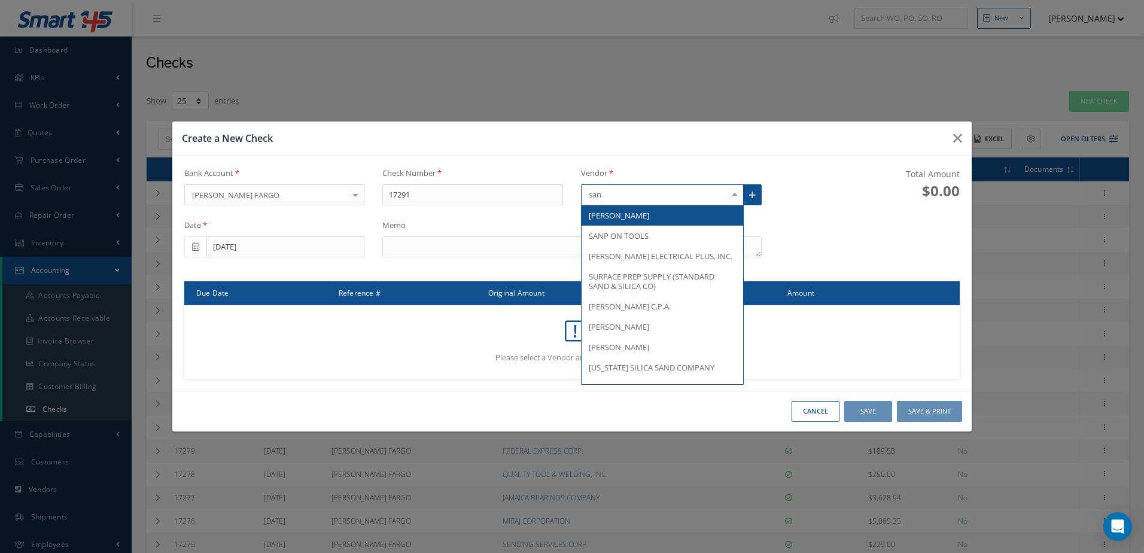
type input "sand"
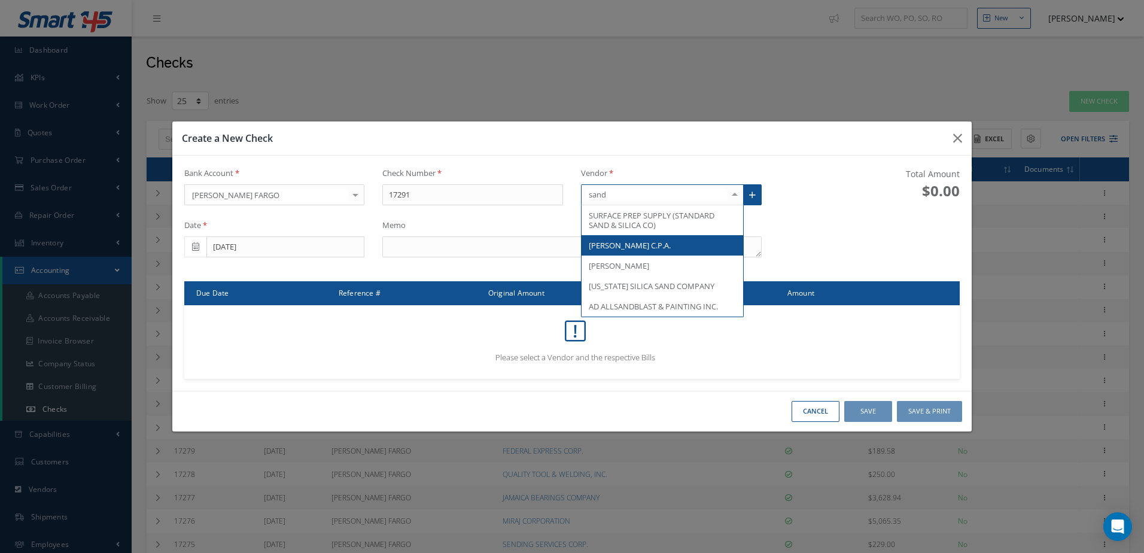
click at [671, 249] on span "SANDRA P. KAYAL C.P.A." at bounding box center [630, 245] width 82 height 11
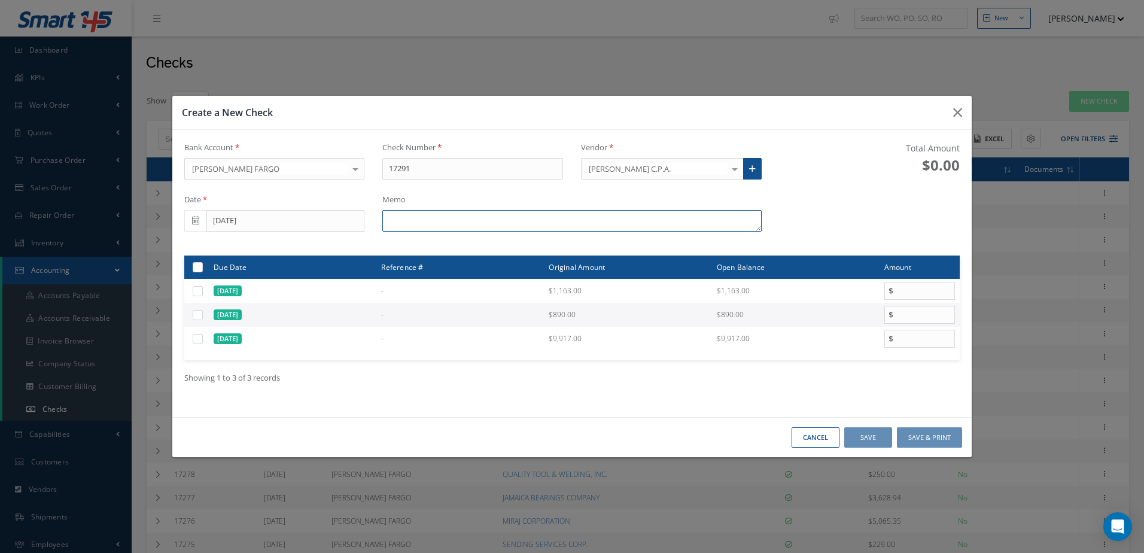
click at [461, 214] on textarea at bounding box center [571, 221] width 379 height 22
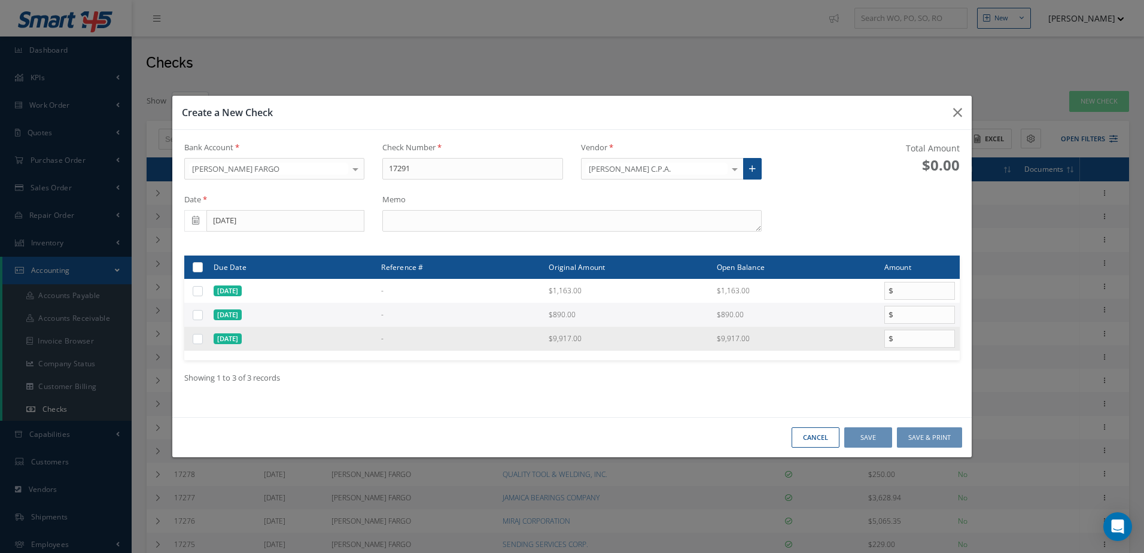
click at [202, 338] on label at bounding box center [202, 338] width 0 height 10
click at [201, 338] on input "checkbox" at bounding box center [199, 340] width 8 height 8
checkbox input "true"
type input "9917.00"
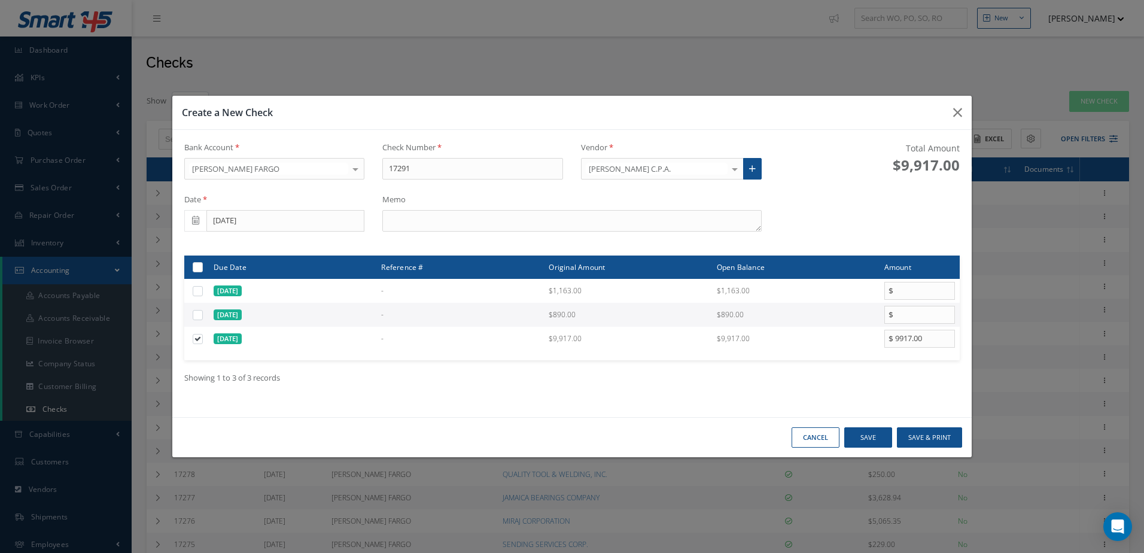
click at [202, 317] on label at bounding box center [202, 314] width 0 height 10
click at [200, 317] on input "checkbox" at bounding box center [199, 316] width 8 height 8
checkbox input "true"
type input "890.00"
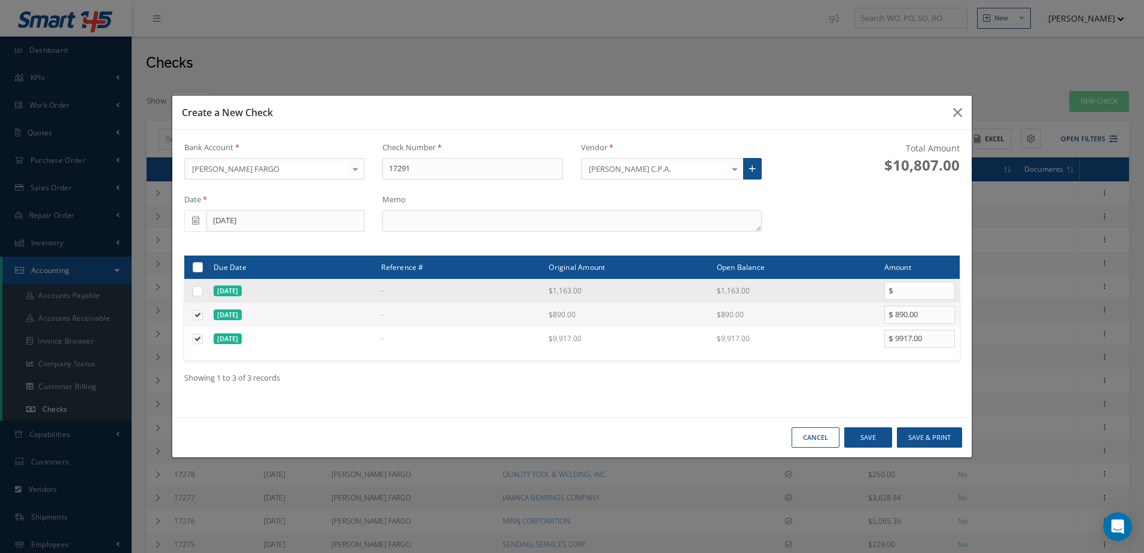
click at [202, 293] on label at bounding box center [202, 291] width 0 height 10
click at [199, 293] on input "checkbox" at bounding box center [199, 292] width 8 height 8
checkbox input "true"
type input "1163.00"
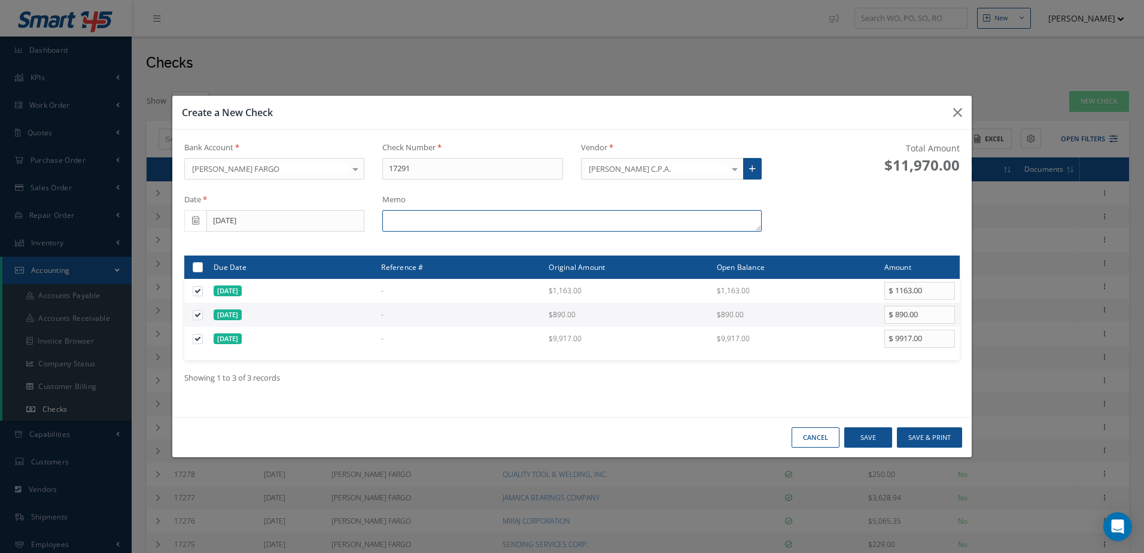
click at [434, 220] on textarea at bounding box center [571, 221] width 379 height 22
type textarea "i"
type textarea "I"
click at [939, 430] on button "Save & Print" at bounding box center [929, 437] width 65 height 21
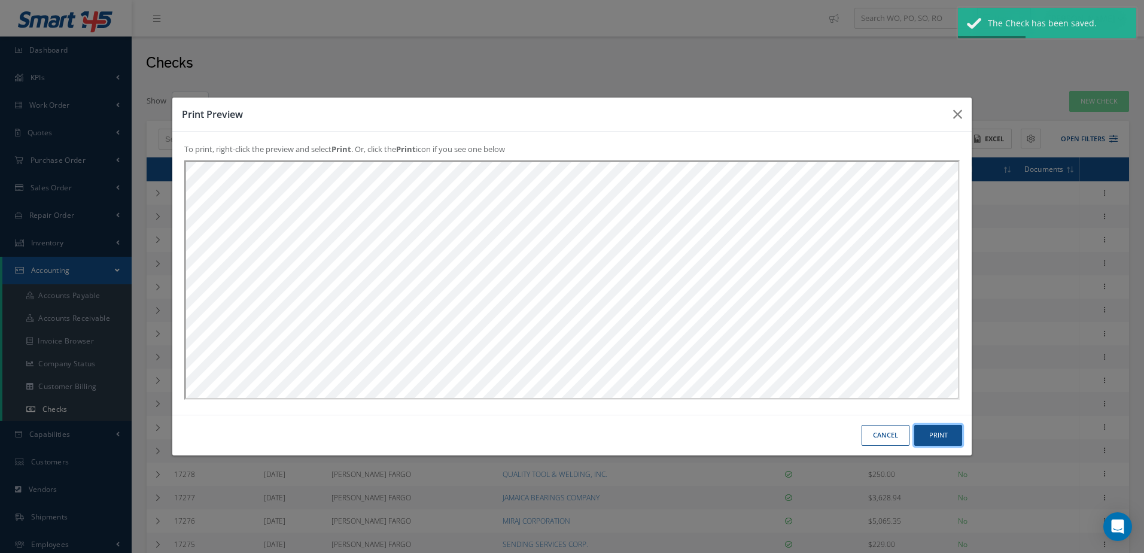
click at [0, 0] on button "Print" at bounding box center [0, 0] width 0 height 0
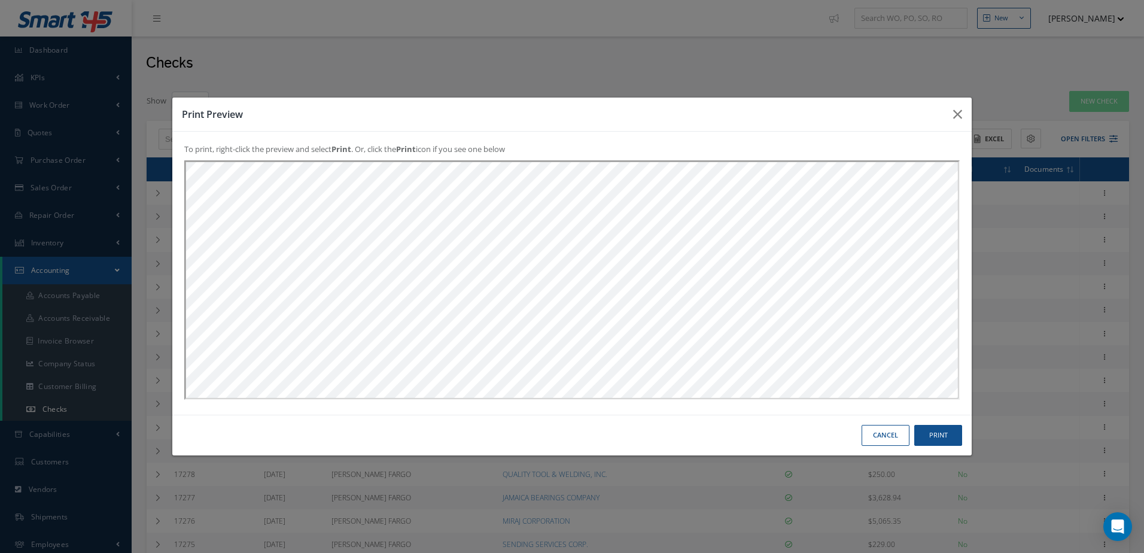
click at [0, 0] on button "Cancel" at bounding box center [0, 0] width 0 height 0
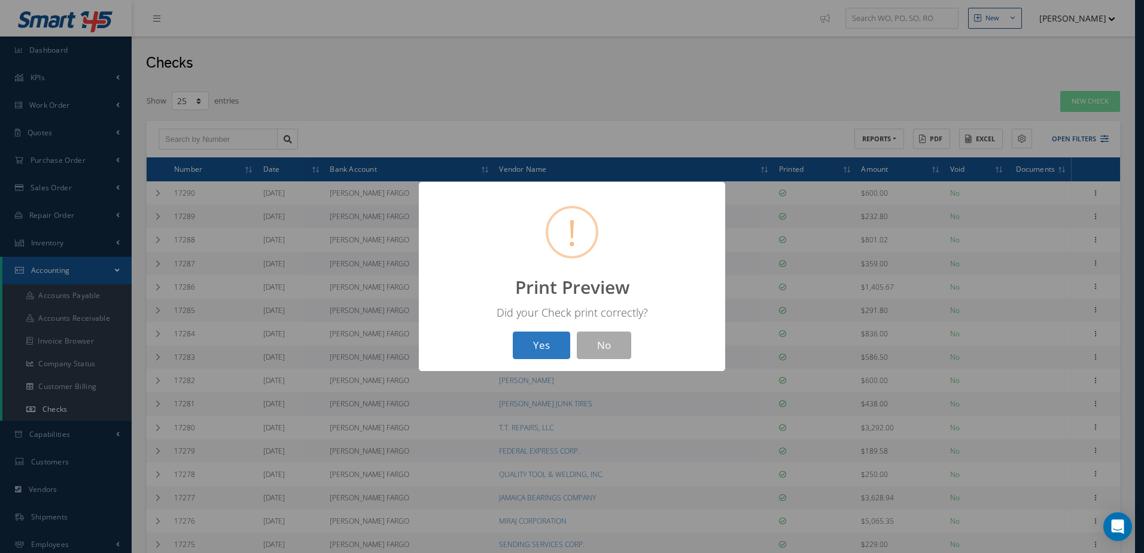
click at [537, 342] on button "Yes" at bounding box center [541, 346] width 57 height 28
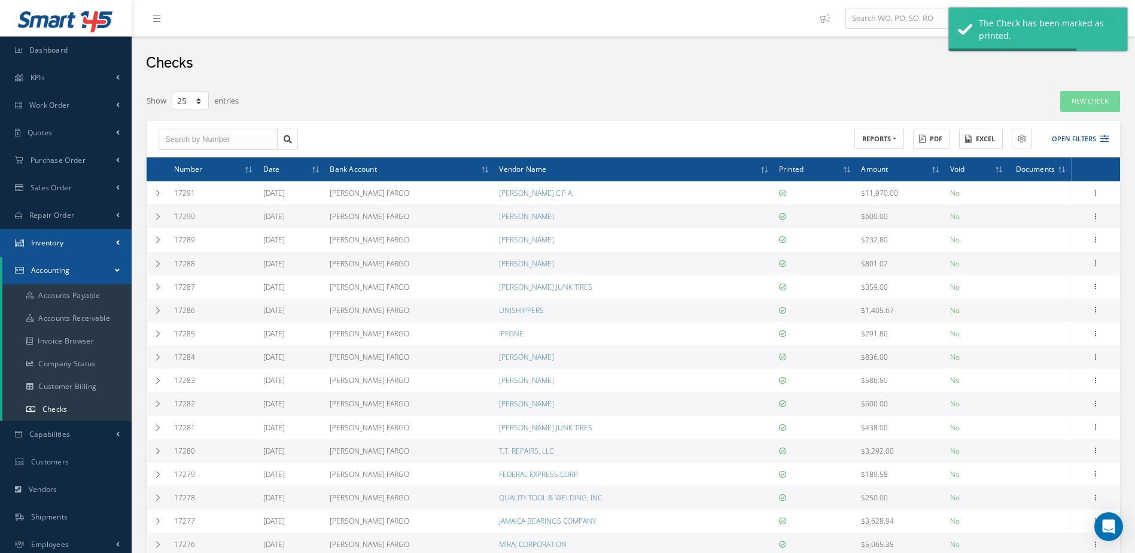
click at [68, 232] on link "Inventory" at bounding box center [66, 243] width 132 height 28
click at [74, 266] on link "Manage Inventory" at bounding box center [66, 268] width 129 height 23
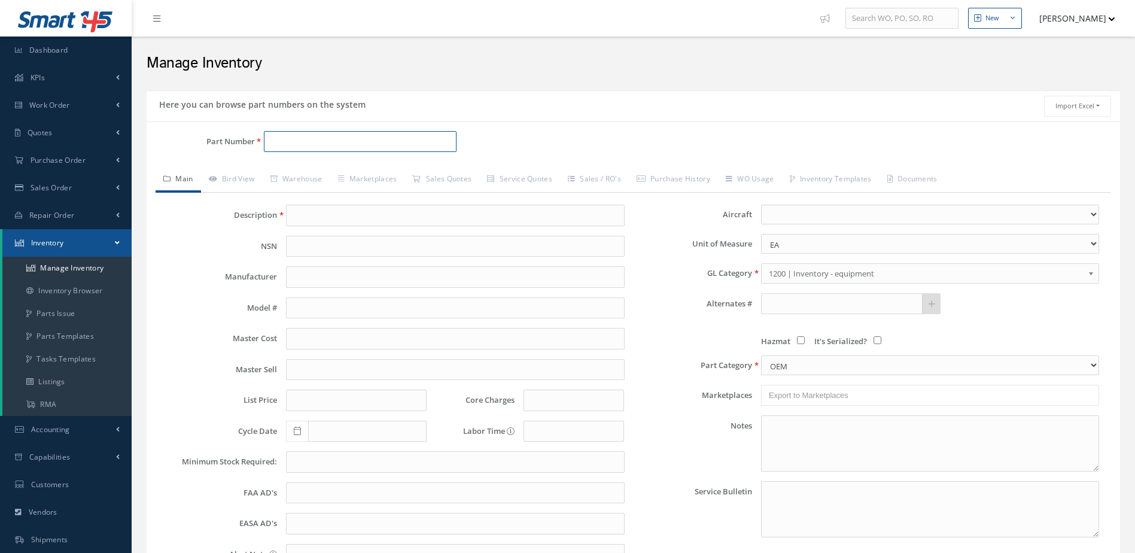
drag, startPoint x: 0, startPoint y: 0, endPoint x: 344, endPoint y: 133, distance: 368.4
click at [344, 133] on input "Part Number" at bounding box center [360, 142] width 193 height 22
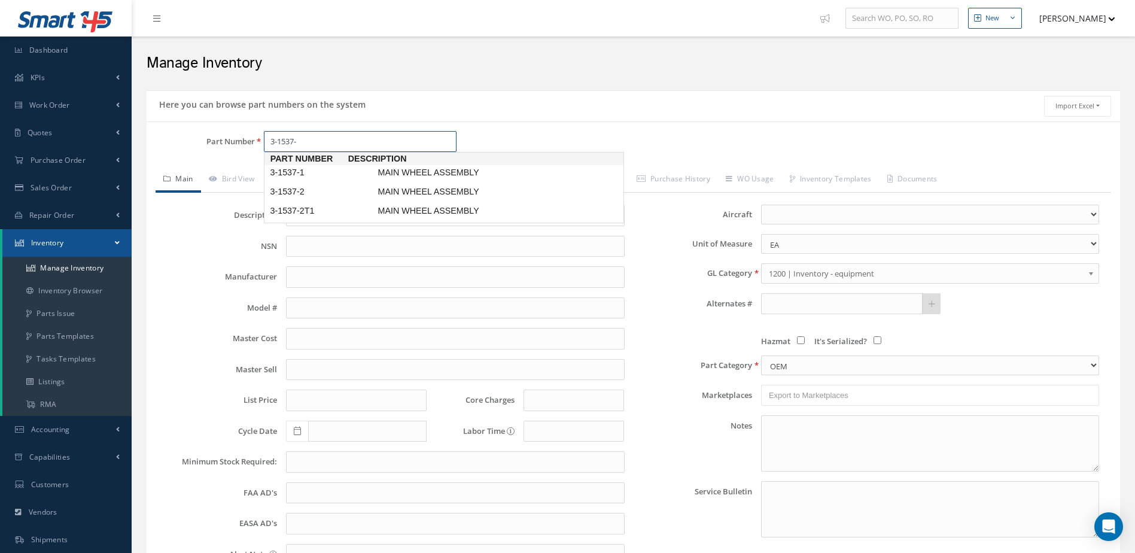
type input "3-1537-2"
click at [426, 171] on span "MAIN WHEEL ASSEMBLY" at bounding box center [465, 172] width 180 height 13
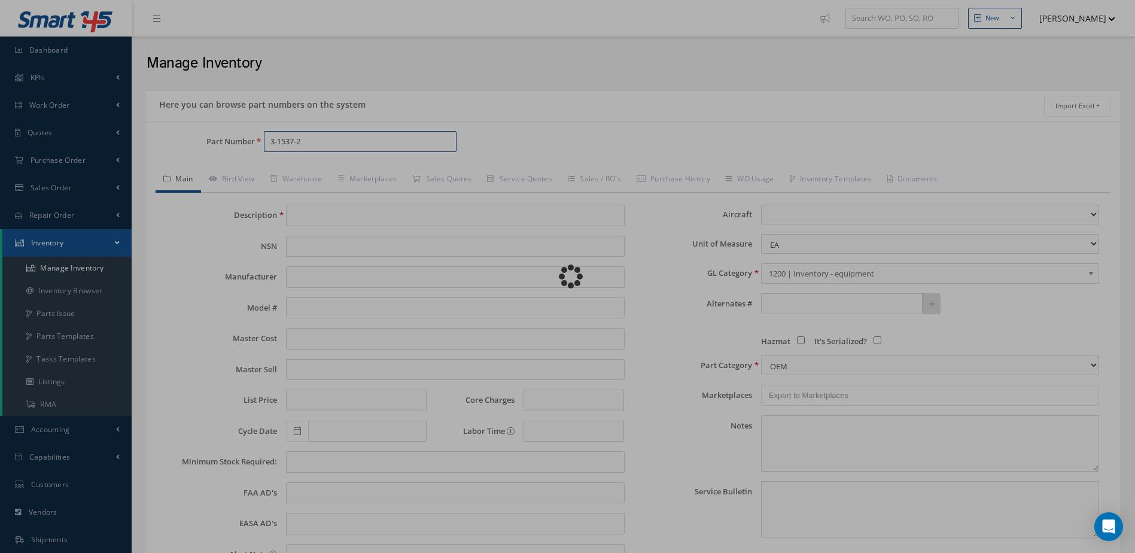
type input "MAIN WHEEL ASSEMBLY"
type input "GOODRICH CORPORATION"
type input "0.00"
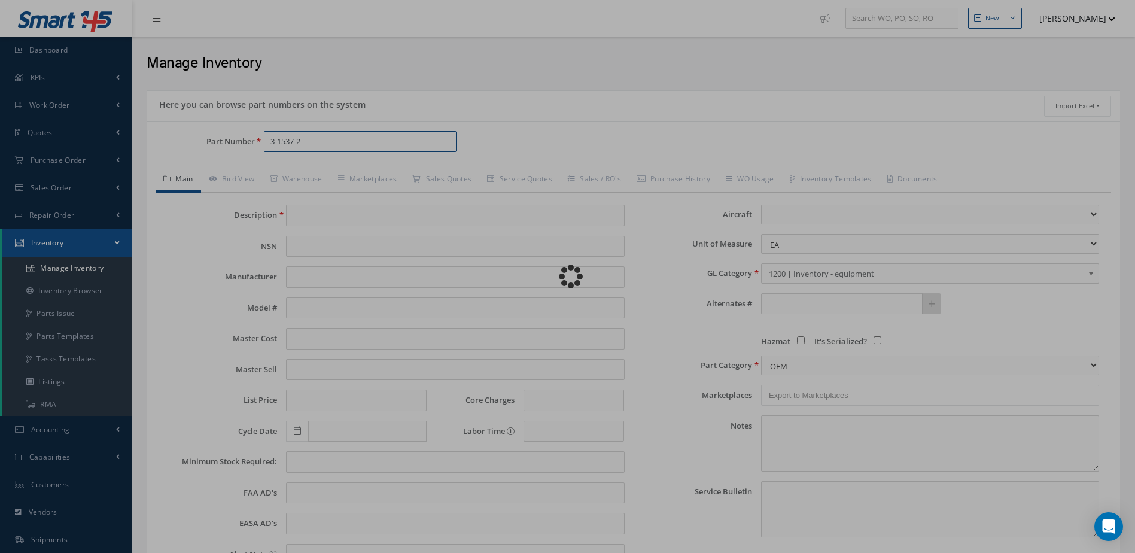
type input "0.00"
select select
type textarea "JULY 2025: STD OH EXCHANGE $4,100.00 WITH MICHELIN M08401.CORE VALUE $52,000 ST…"
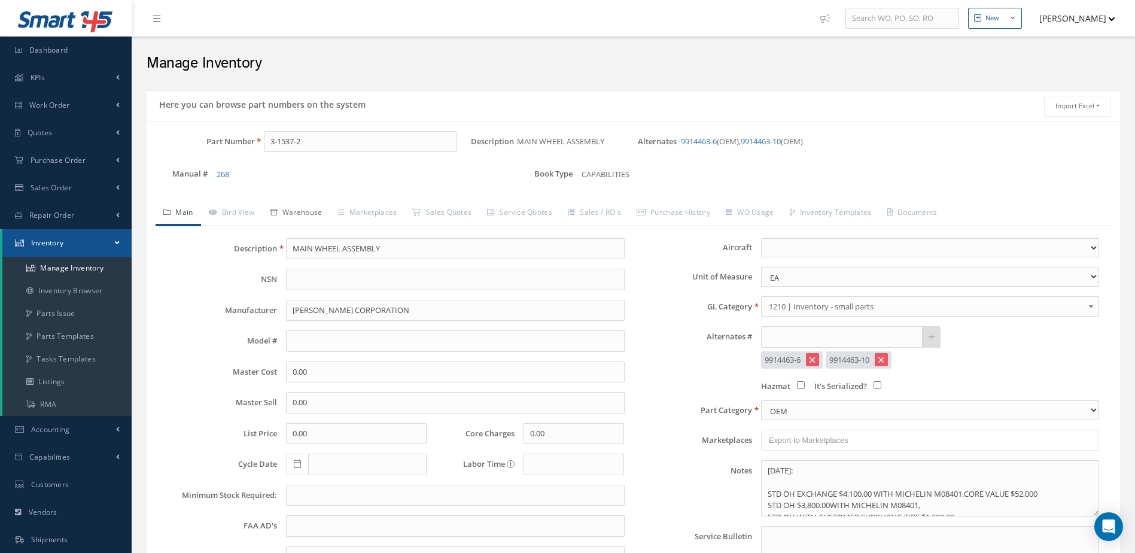
click at [318, 209] on link "Warehouse" at bounding box center [297, 213] width 68 height 25
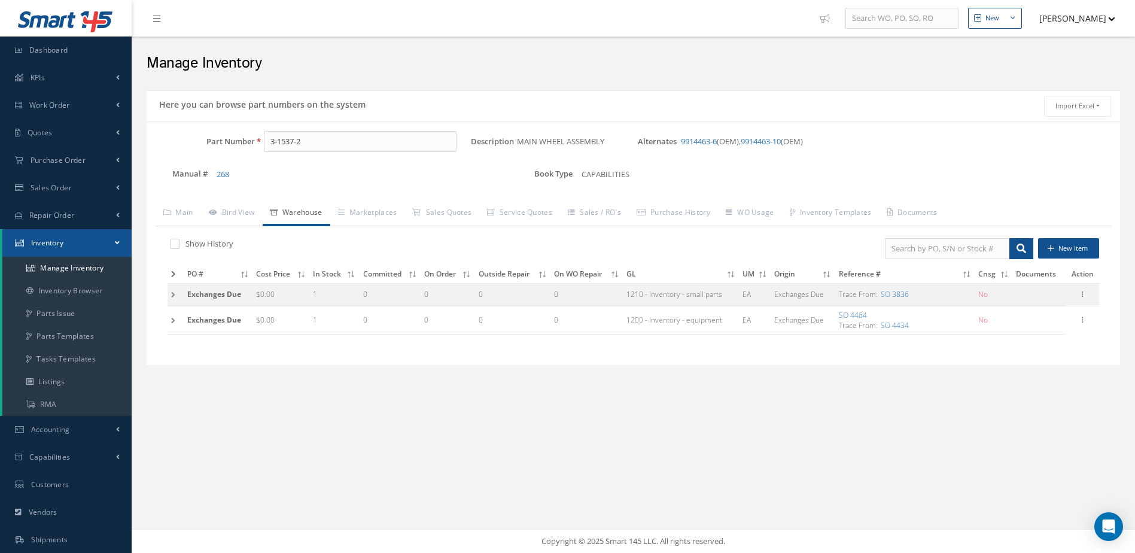
click at [171, 272] on td at bounding box center [176, 274] width 16 height 19
click at [174, 274] on icon at bounding box center [173, 274] width 5 height 7
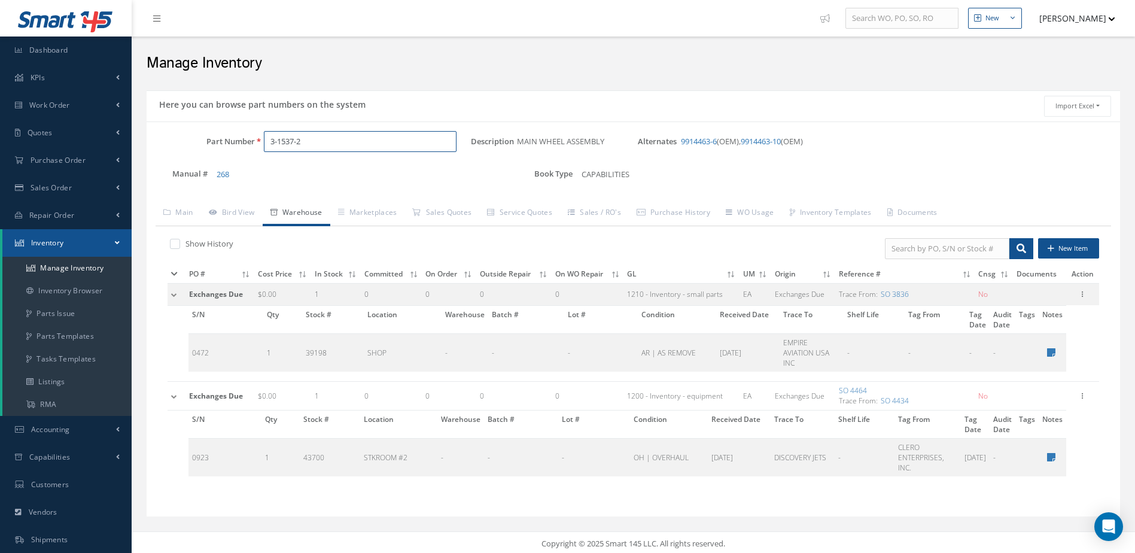
drag, startPoint x: 332, startPoint y: 145, endPoint x: 258, endPoint y: 152, distance: 74.6
click at [258, 151] on div "3-1537-2" at bounding box center [363, 142] width 217 height 22
click at [400, 173] on span "ADAPTER" at bounding box center [465, 172] width 180 height 13
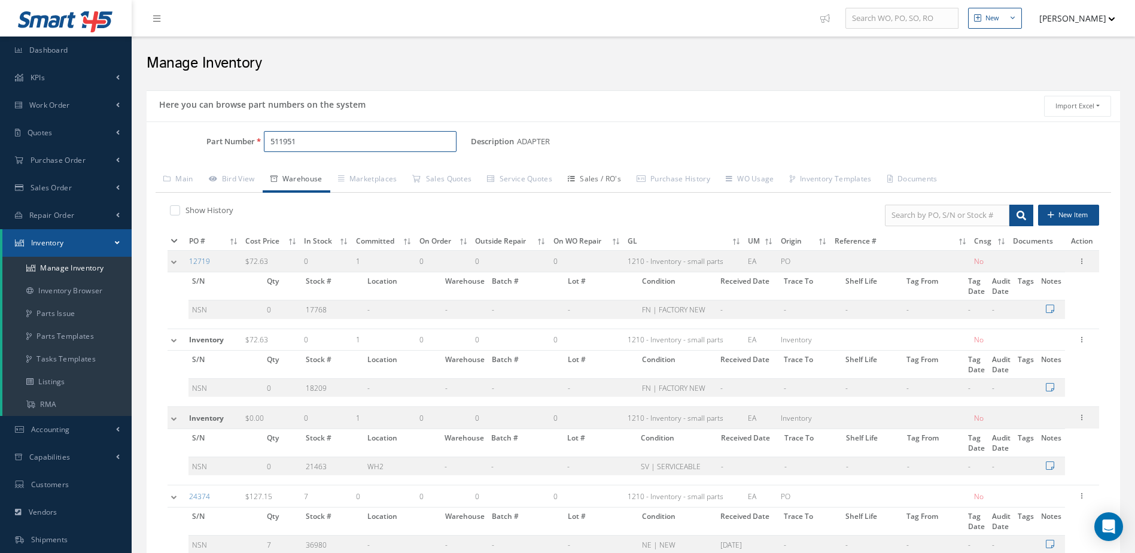
type input "511951"
click at [604, 176] on link "Sales / RO's" at bounding box center [594, 180] width 69 height 25
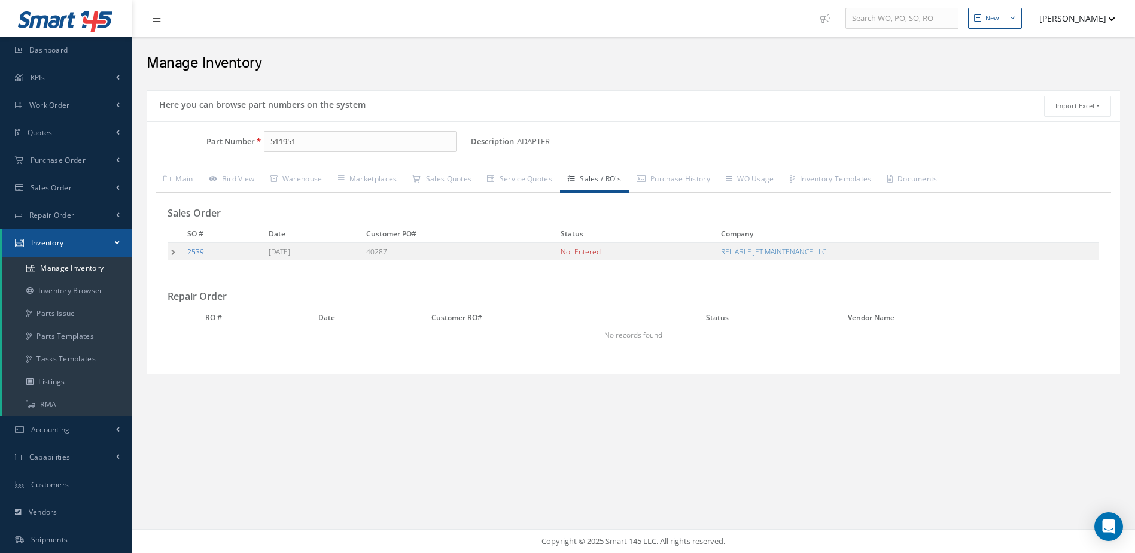
click at [195, 252] on link "2539" at bounding box center [195, 252] width 17 height 10
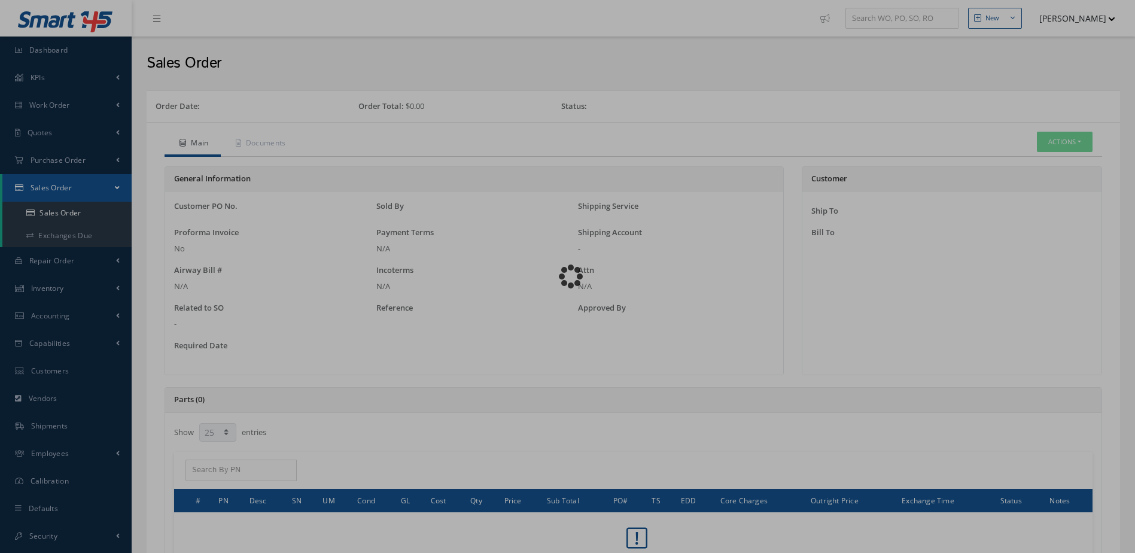
select select "25"
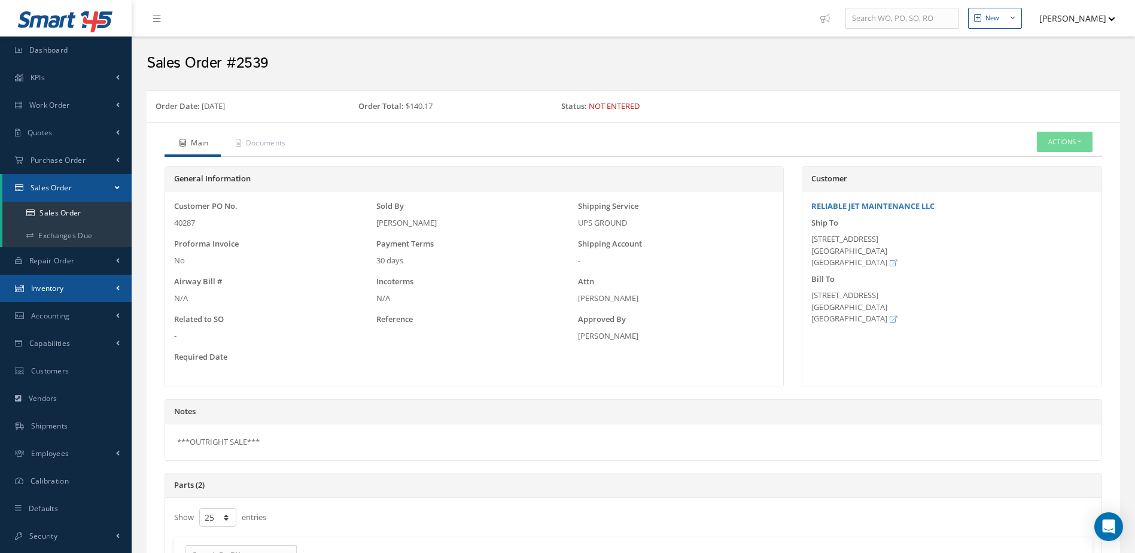
click at [52, 283] on span "Inventory" at bounding box center [47, 288] width 33 height 10
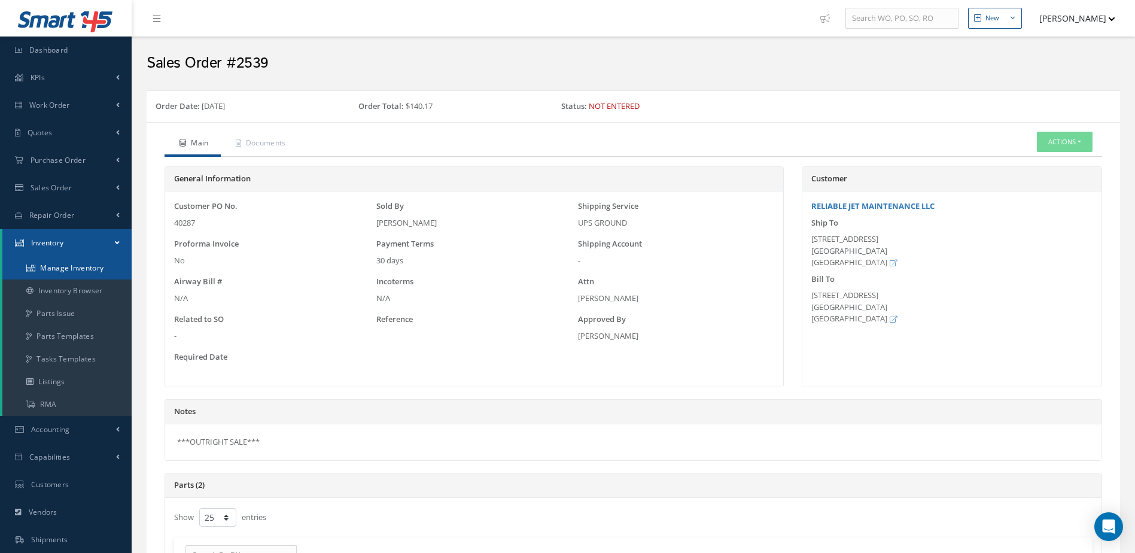
click at [56, 264] on link "Manage Inventory" at bounding box center [66, 268] width 129 height 23
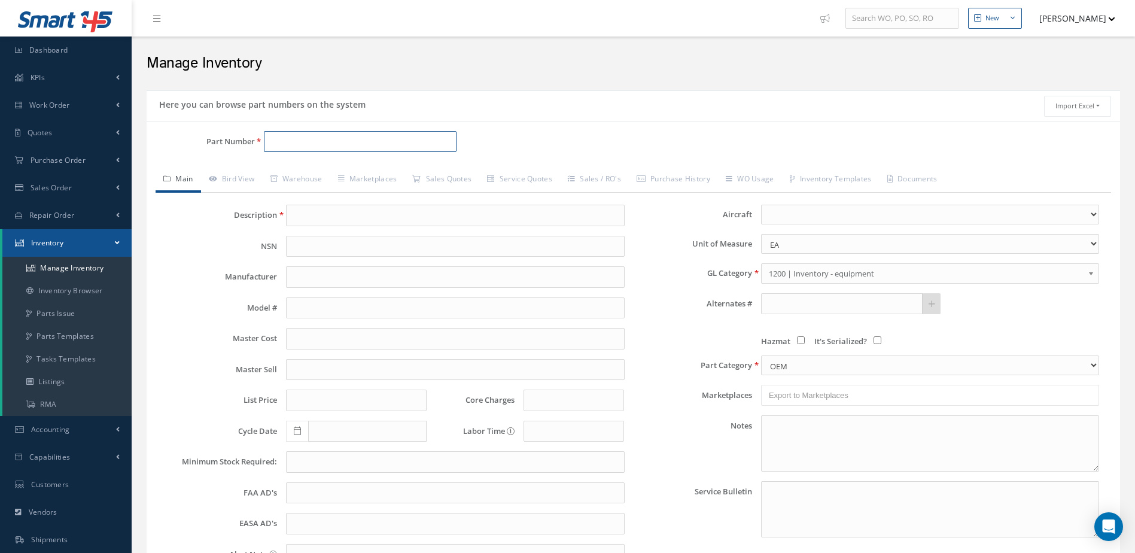
click at [378, 138] on input "Part Number" at bounding box center [360, 142] width 193 height 22
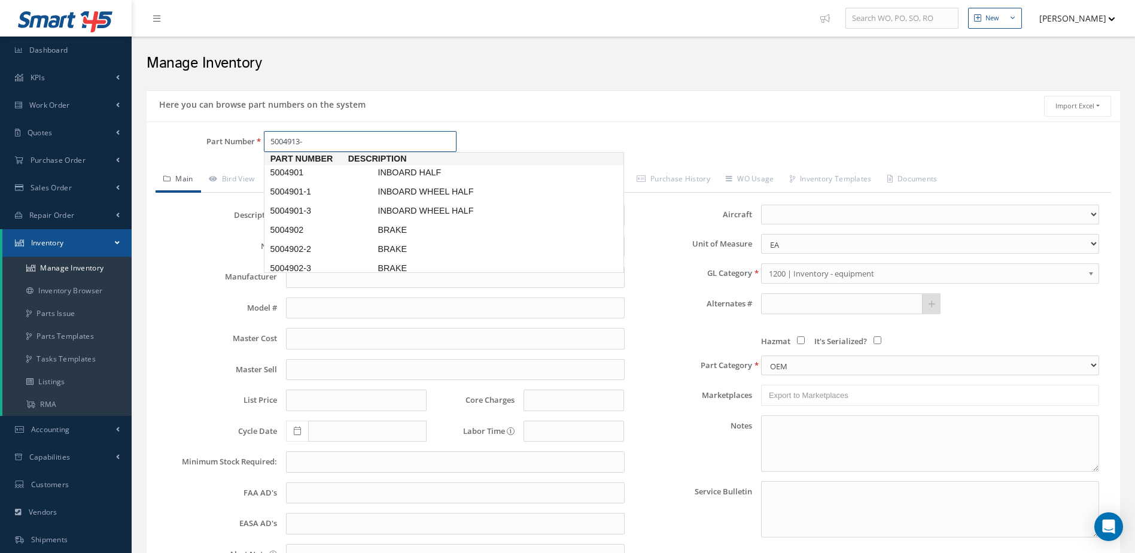
type input "5004913-6"
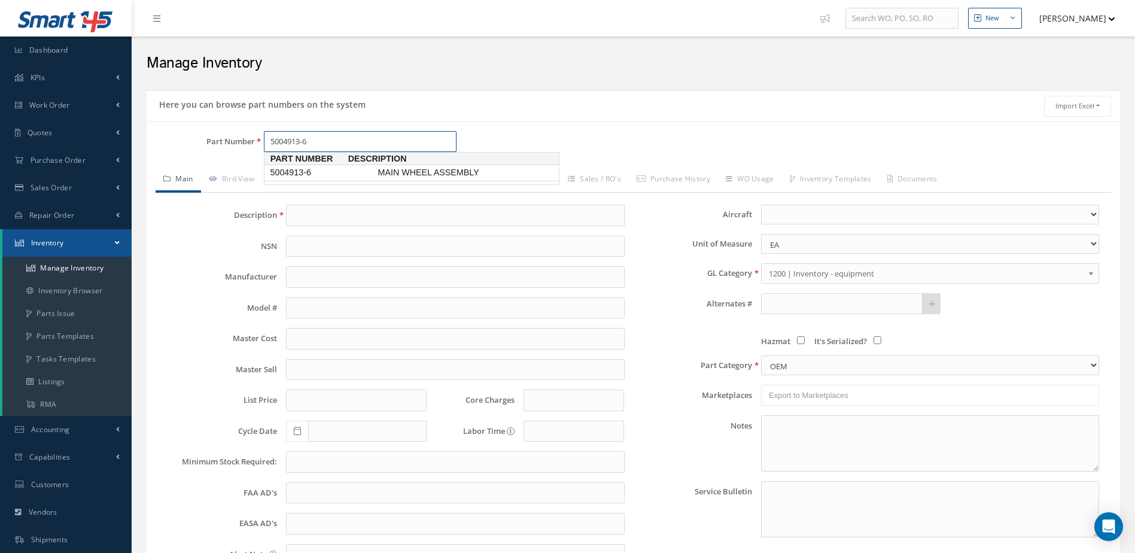
click at [432, 174] on span "MAIN WHEEL ASSEMBLY" at bounding box center [465, 172] width 180 height 13
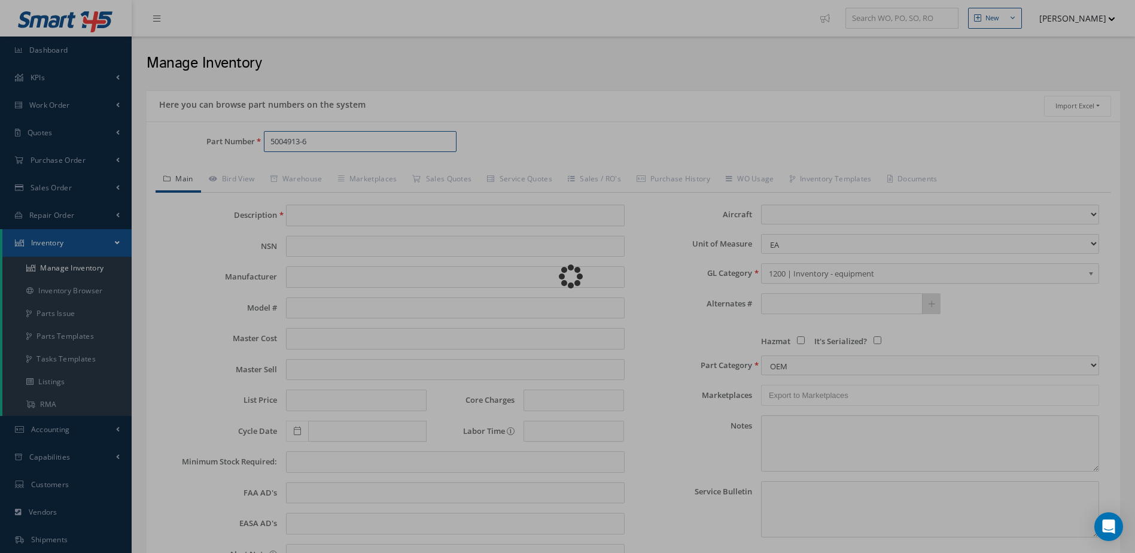
type input "MAIN WHEEL ASSEMBLY"
type input "MABS"
type input "[PERSON_NAME] 35"
type input "1700.00"
type input "0.00"
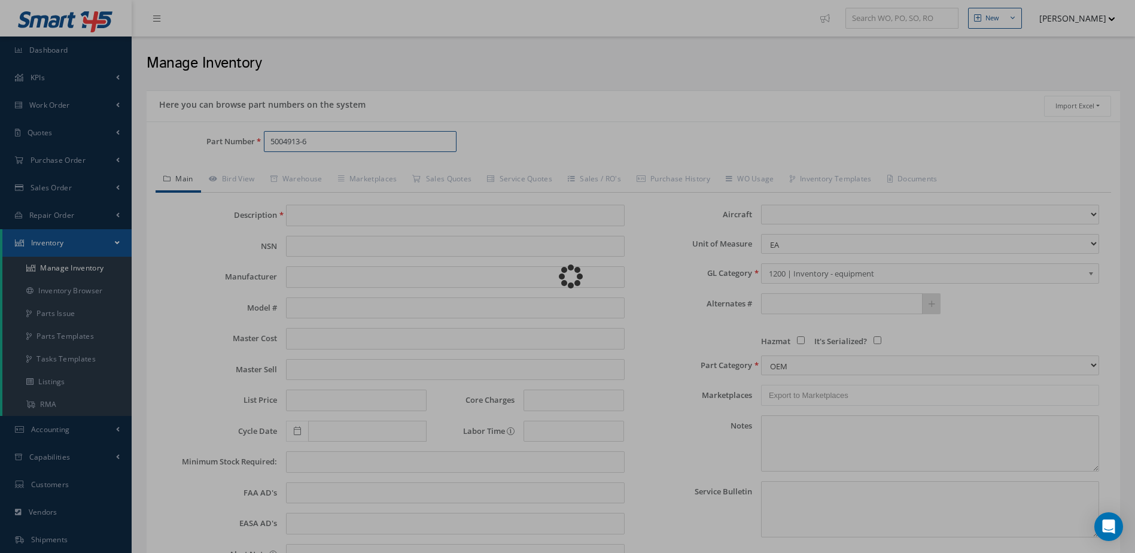
type input "3800.00"
type input "0.00"
type input "[DATE]"
select select "22"
type textarea "OH/EX $1,650.00 CORE VALUE $9,500.00 -- [PERSON_NAME] [DATE] 05:00PM"
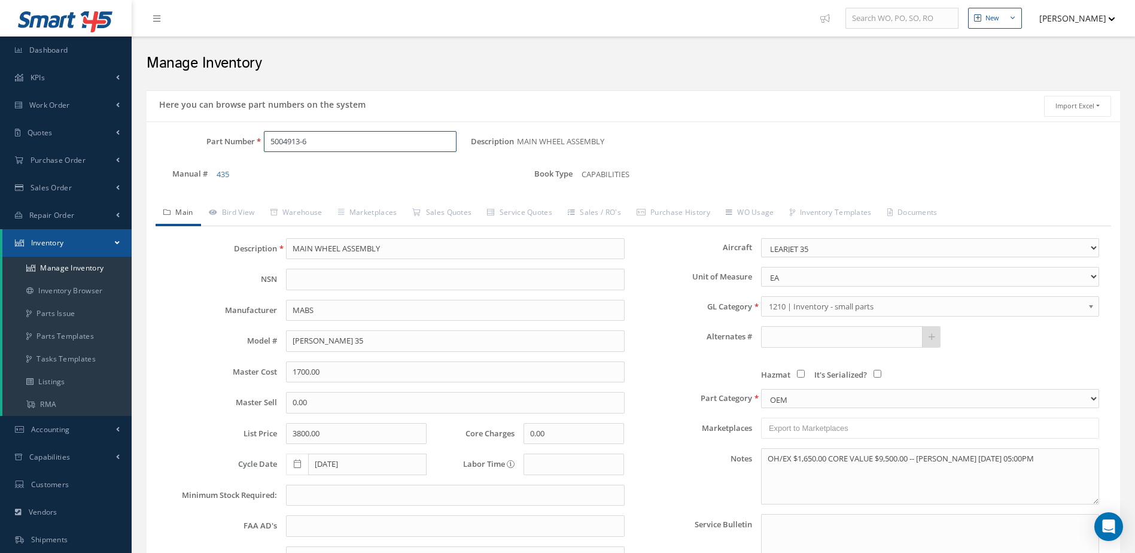
type input "5004913-6"
